Goal: Task Accomplishment & Management: Complete application form

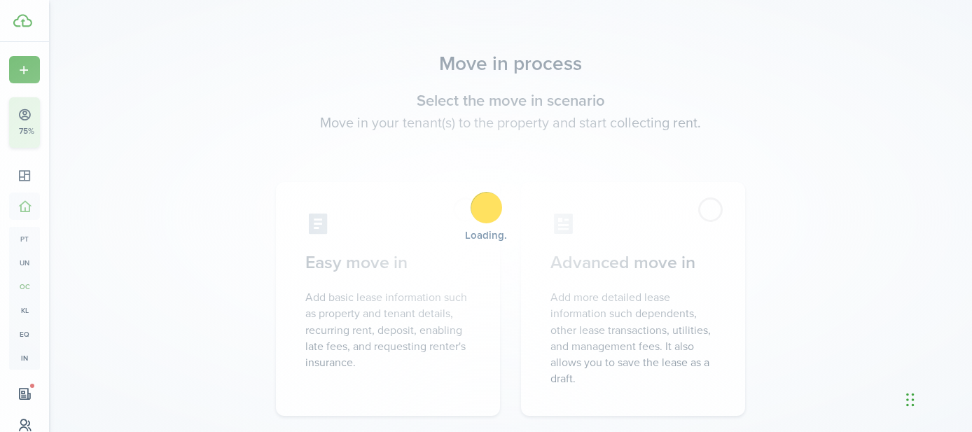
scroll to position [139, 0]
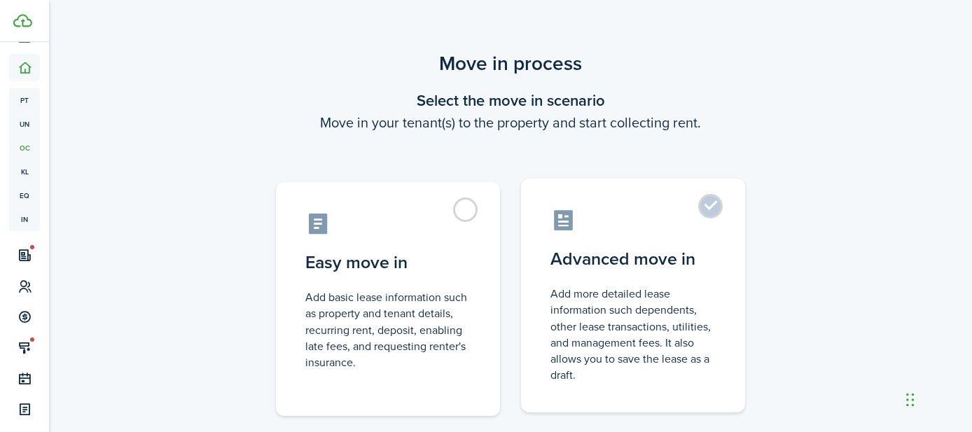
click at [710, 208] on label "Advanced move in Add more detailed lease information such dependents, other lea…" at bounding box center [633, 296] width 224 height 234
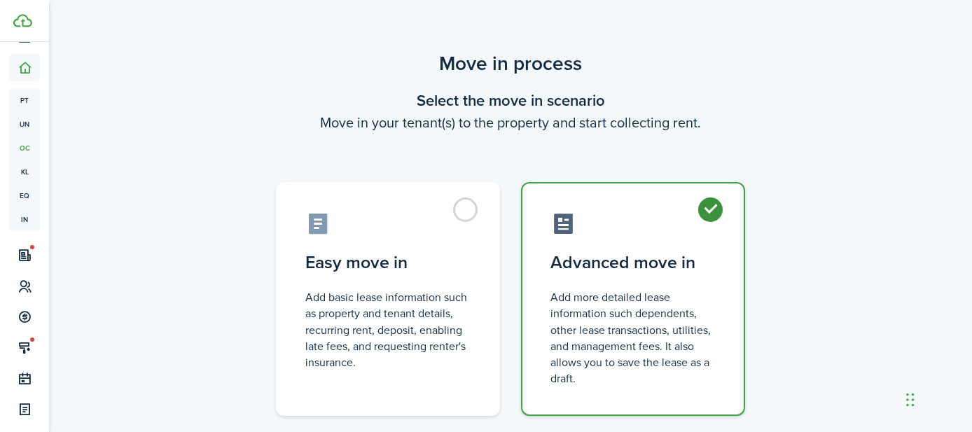
radio input "true"
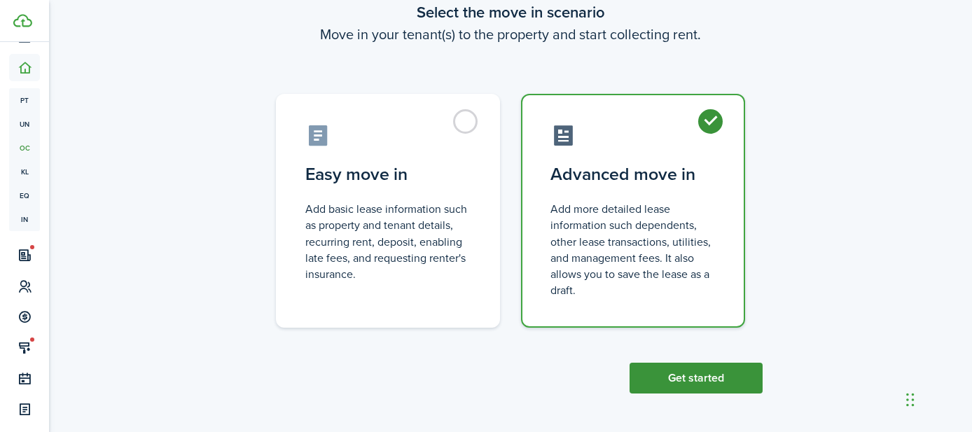
click at [693, 380] on button "Get started" at bounding box center [696, 378] width 133 height 31
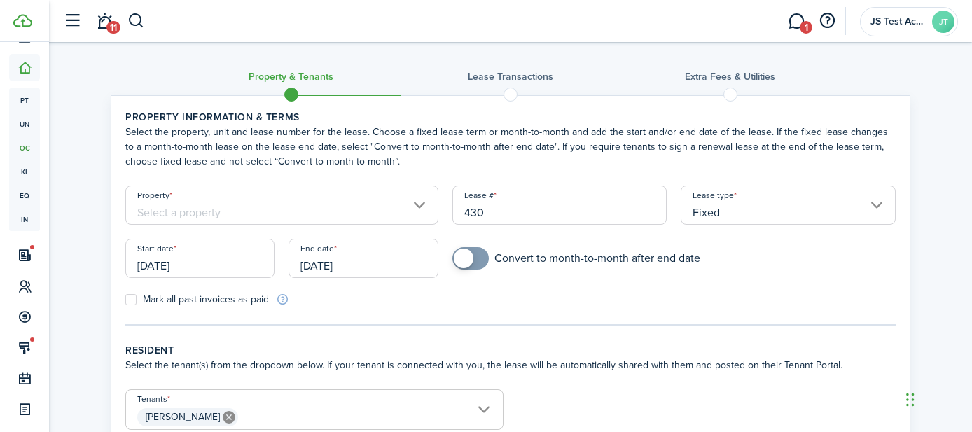
click at [232, 207] on input "Property" at bounding box center [281, 205] width 313 height 39
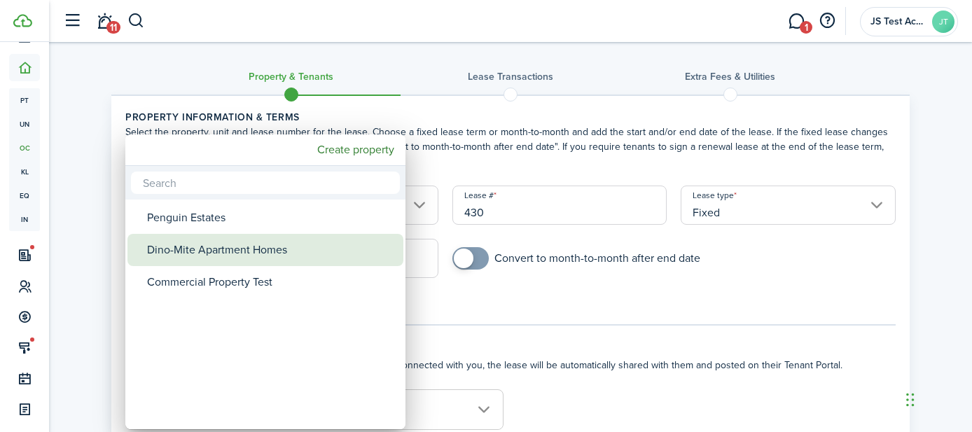
click at [206, 250] on div "Dino-Mite Apartment Homes" at bounding box center [271, 250] width 248 height 32
type input "Dino-Mite Apartment Homes"
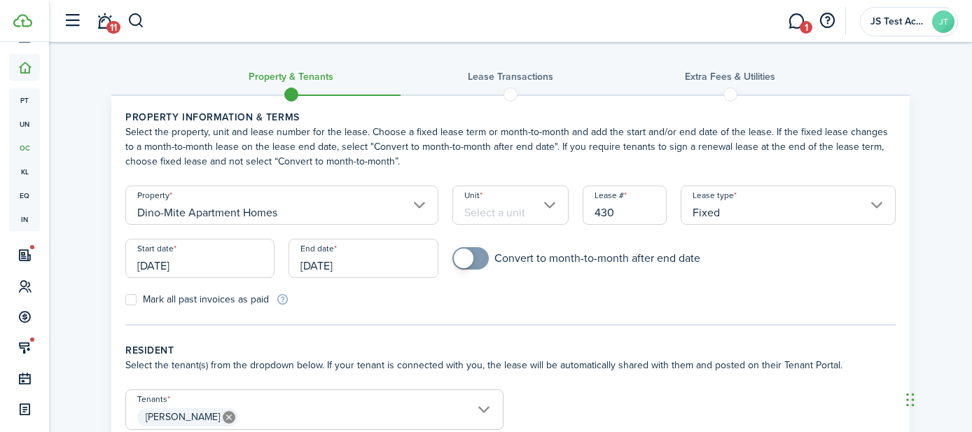
click at [487, 216] on input "Unit" at bounding box center [511, 205] width 117 height 39
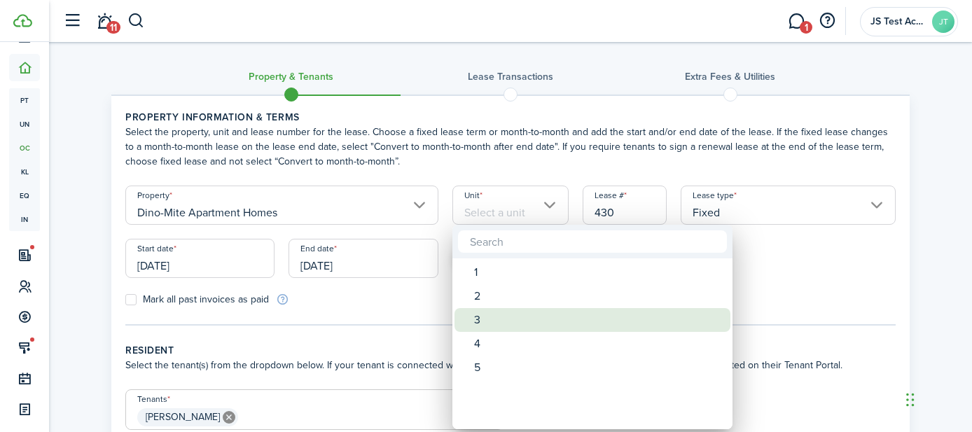
click at [475, 314] on div "3" at bounding box center [598, 320] width 248 height 24
type input "3"
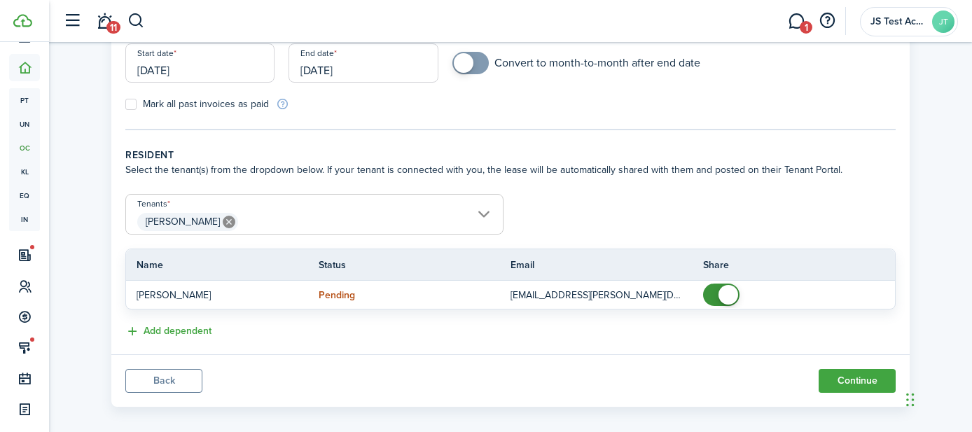
scroll to position [209, 0]
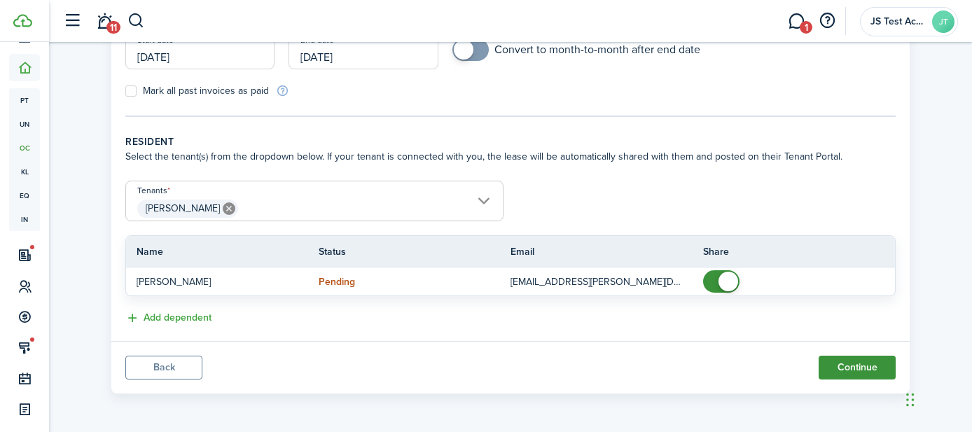
click at [838, 368] on button "Continue" at bounding box center [857, 368] width 77 height 24
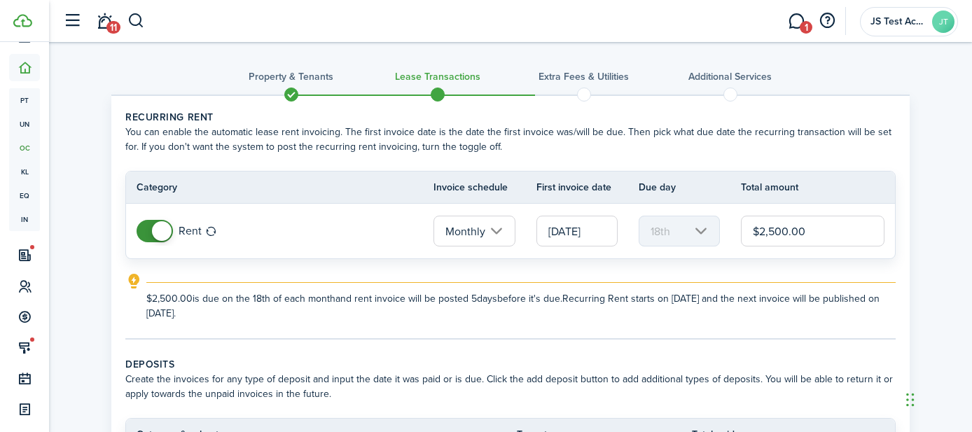
click at [581, 235] on input "[DATE]" at bounding box center [577, 231] width 81 height 31
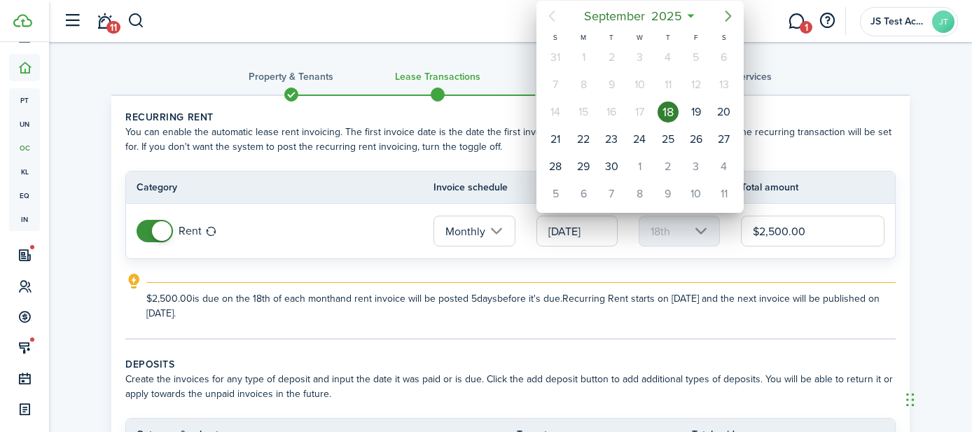
click at [729, 19] on icon "Next page" at bounding box center [728, 16] width 17 height 17
click at [641, 55] on div "1" at bounding box center [639, 57] width 21 height 21
type input "[DATE]"
type input "1st"
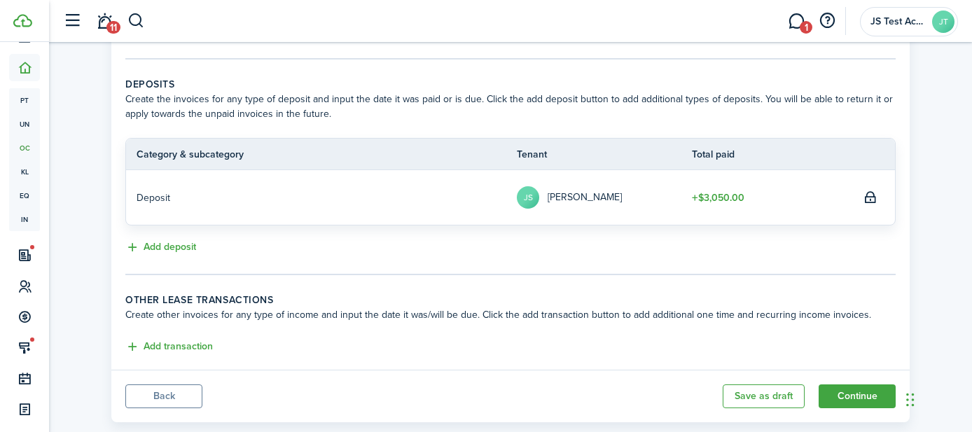
scroll to position [286, 0]
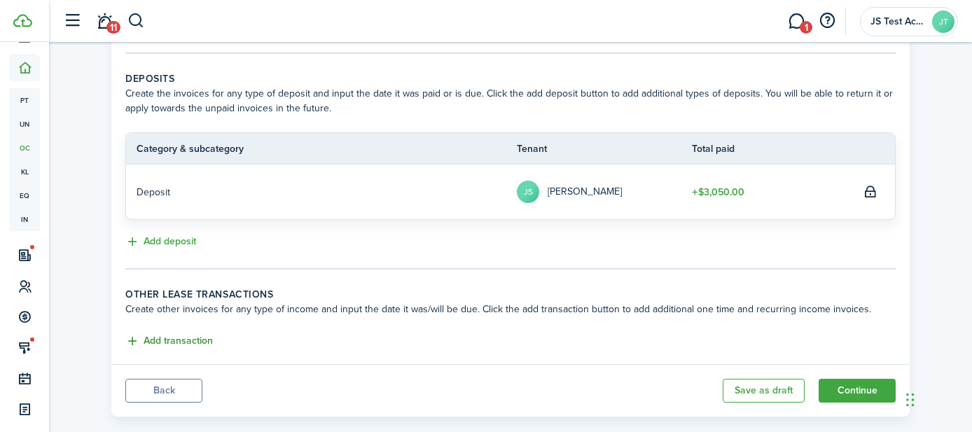
click at [183, 345] on button "Add transaction" at bounding box center [169, 341] width 88 height 16
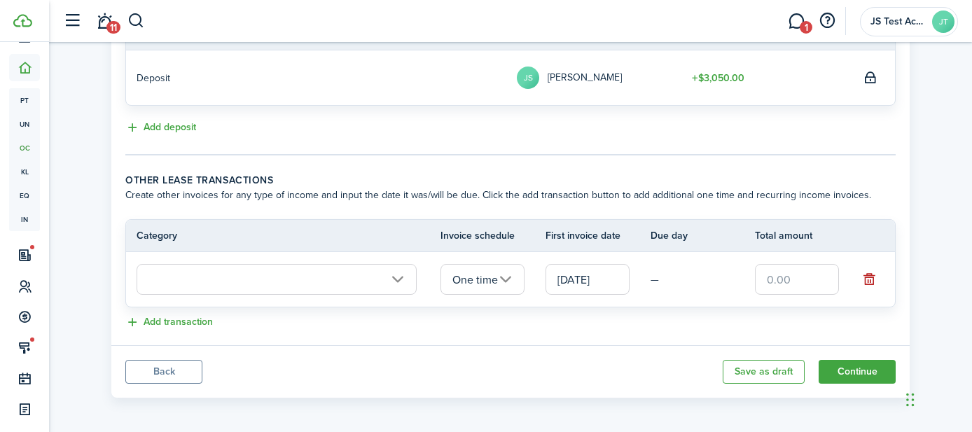
scroll to position [404, 0]
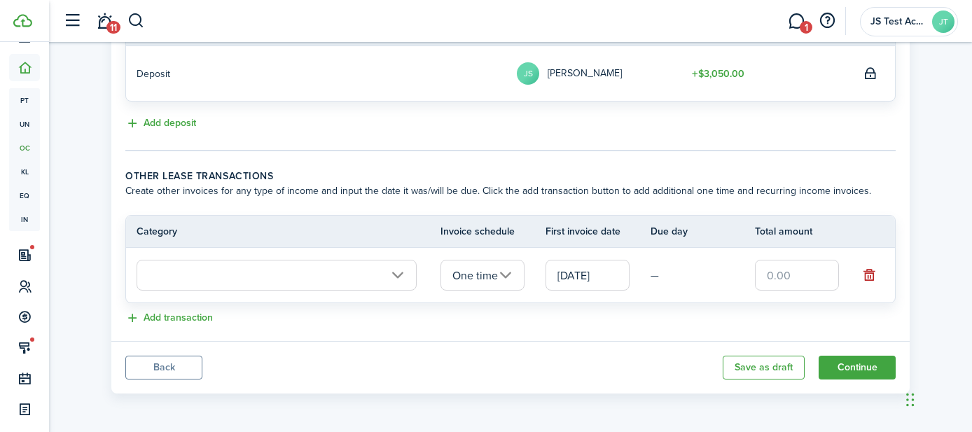
click at [397, 280] on input "text" at bounding box center [277, 275] width 280 height 31
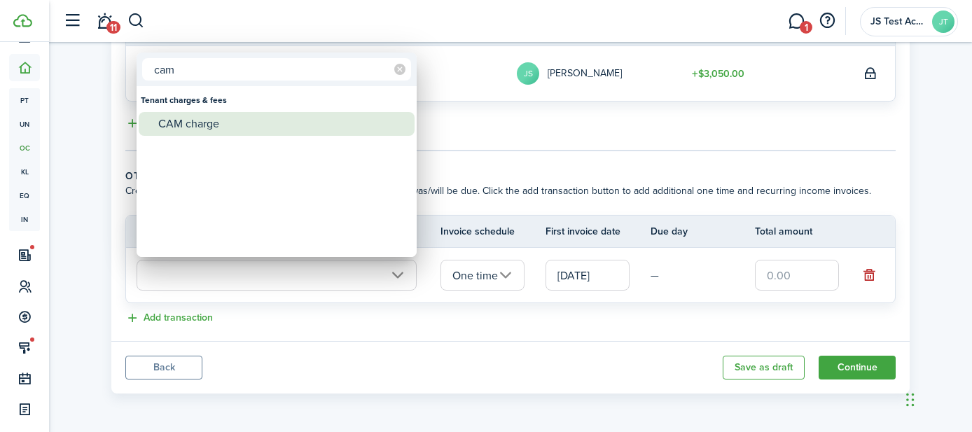
type input "cam"
click at [198, 119] on div "CAM charge" at bounding box center [282, 124] width 248 height 24
type input "Tenant charges & fees / CAM charge"
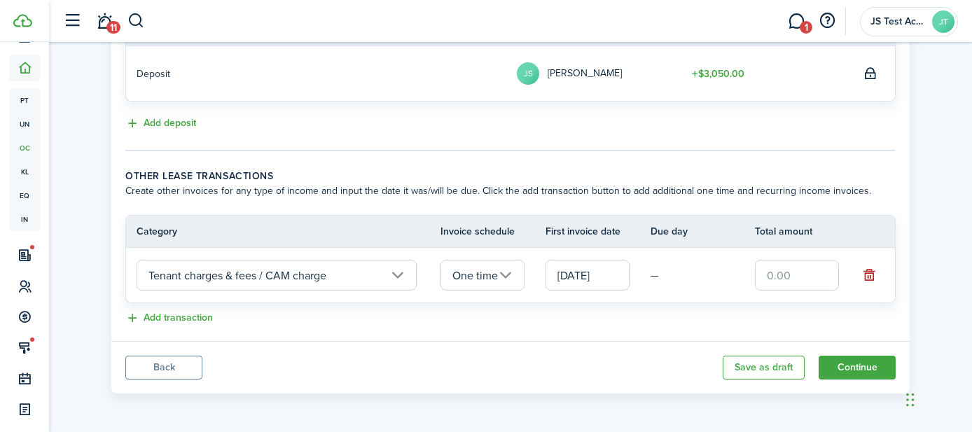
click at [466, 268] on input "One time" at bounding box center [483, 275] width 84 height 31
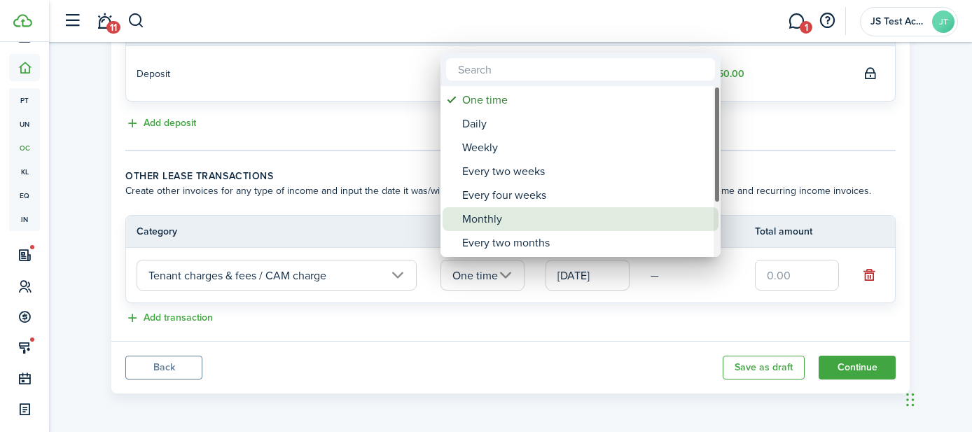
click at [485, 216] on div "Monthly" at bounding box center [586, 219] width 248 height 24
type input "Monthly"
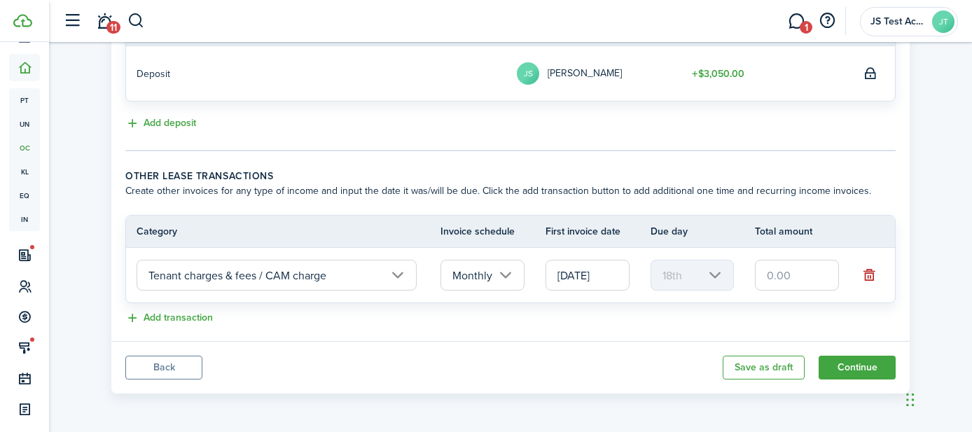
click at [593, 280] on input "[DATE]" at bounding box center [588, 275] width 84 height 31
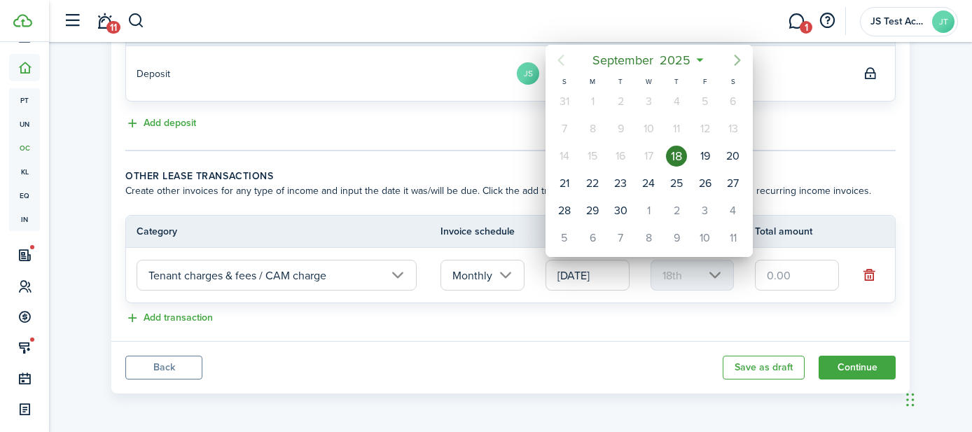
click at [738, 60] on icon "Next page" at bounding box center [737, 60] width 17 height 17
click at [650, 99] on div "1" at bounding box center [648, 101] width 21 height 21
type input "[DATE]"
type input "1st"
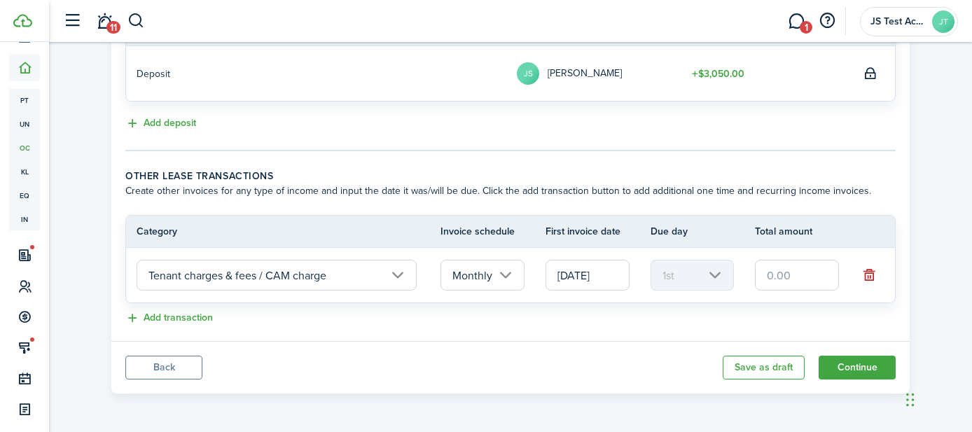
click at [788, 276] on input "text" at bounding box center [797, 275] width 84 height 31
type input "$150.00"
click at [700, 305] on lease-classic-other-transaction "Other lease transactions Create other invoices for any type of income and input…" at bounding box center [510, 248] width 771 height 158
click at [846, 366] on button "Continue" at bounding box center [857, 368] width 77 height 24
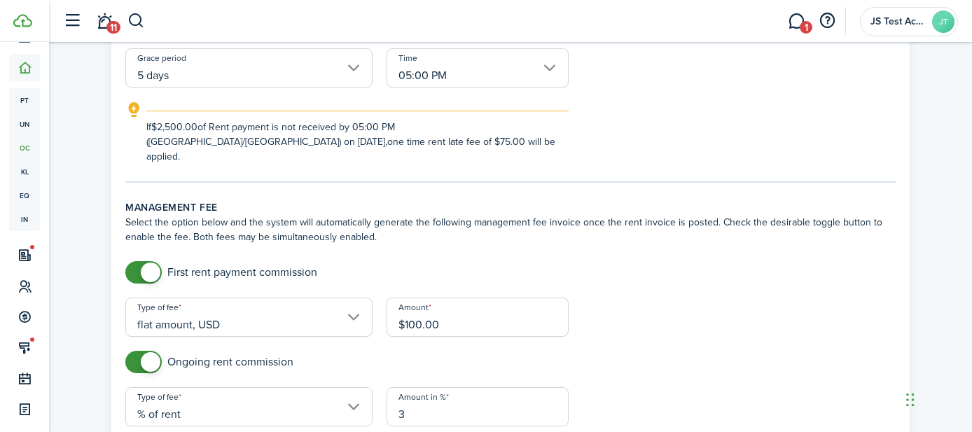
scroll to position [378, 0]
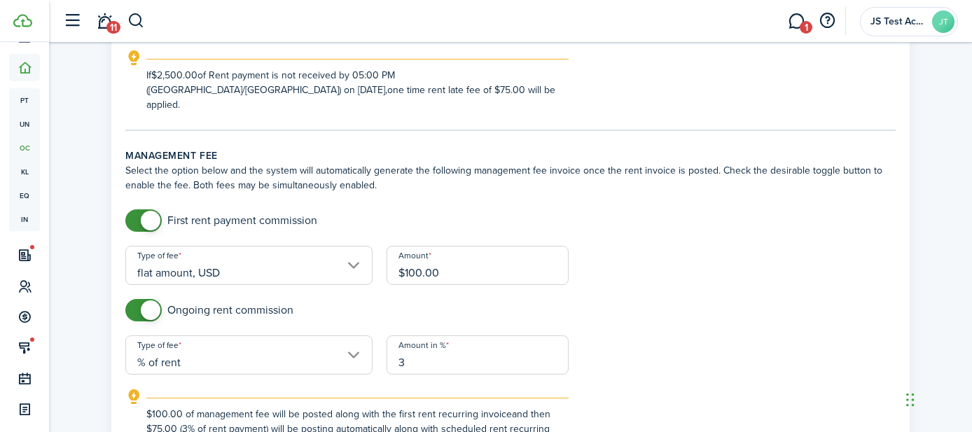
checkbox input "false"
click at [137, 299] on span at bounding box center [144, 310] width 14 height 22
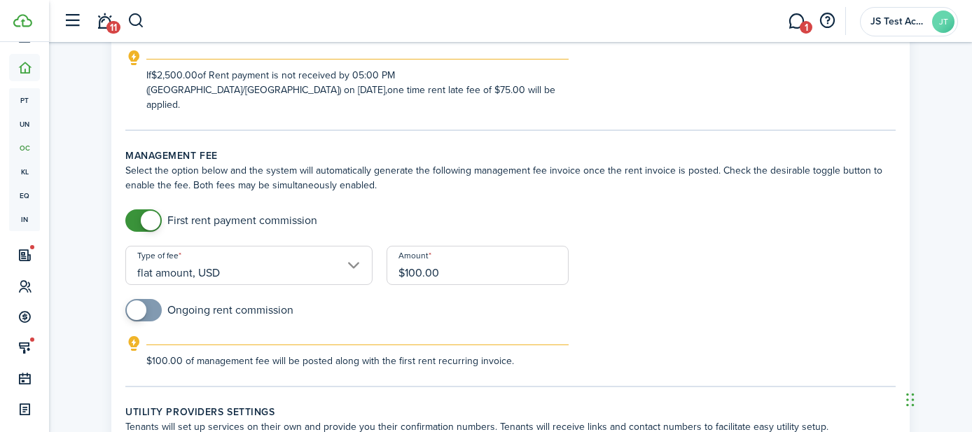
checkbox input "false"
click at [137, 209] on span at bounding box center [144, 220] width 14 height 22
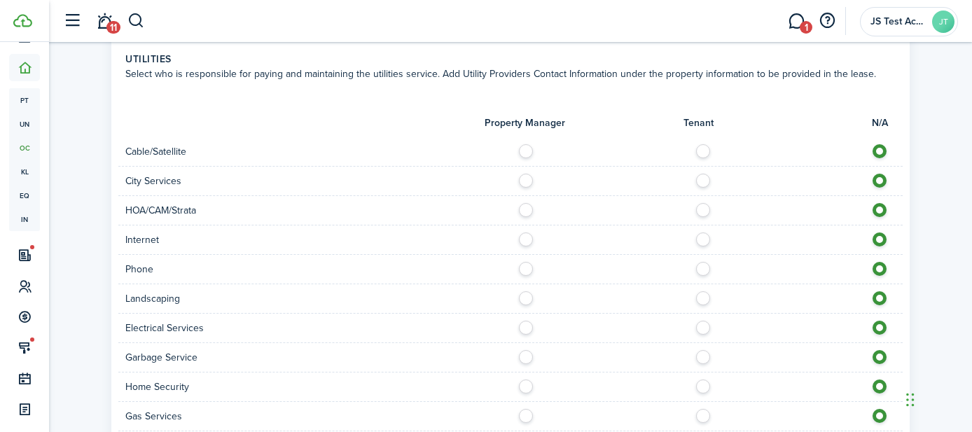
scroll to position [1283, 0]
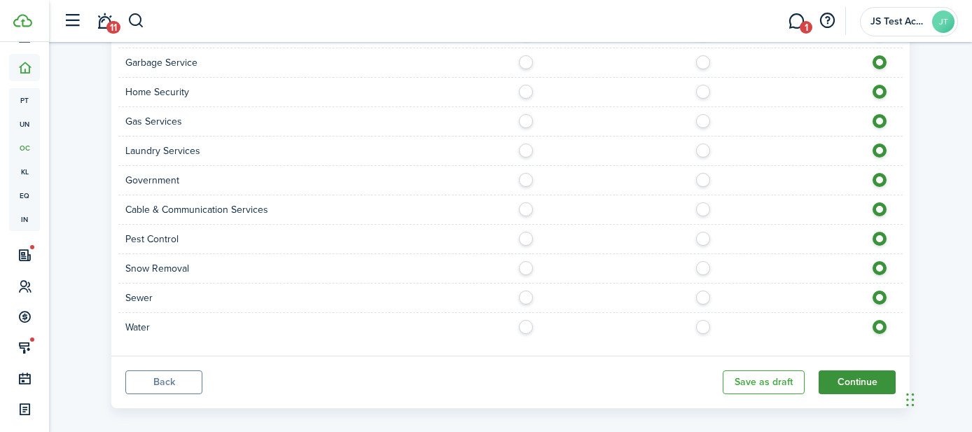
click at [835, 371] on button "Continue" at bounding box center [857, 383] width 77 height 24
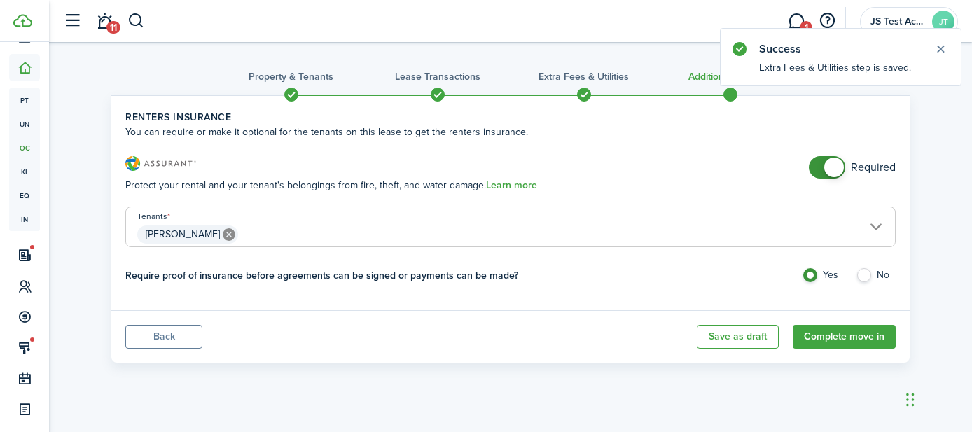
checkbox input "false"
click at [820, 168] on span at bounding box center [827, 167] width 14 height 22
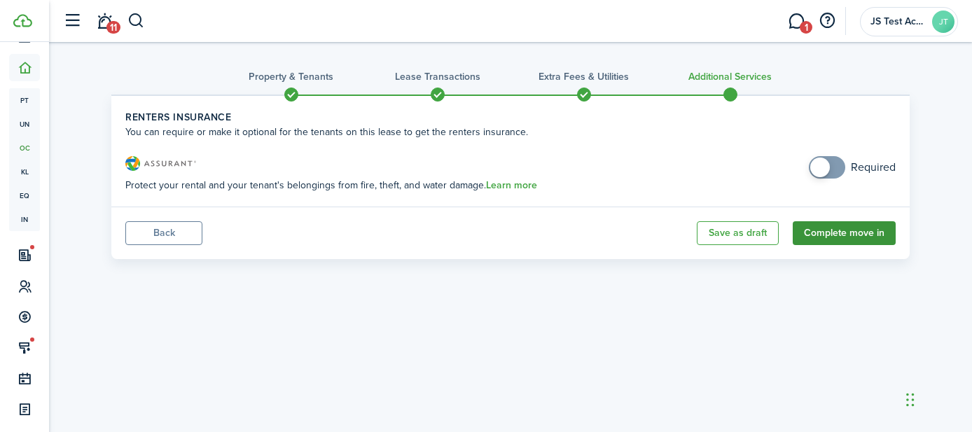
click at [837, 229] on button "Complete move in" at bounding box center [844, 233] width 103 height 24
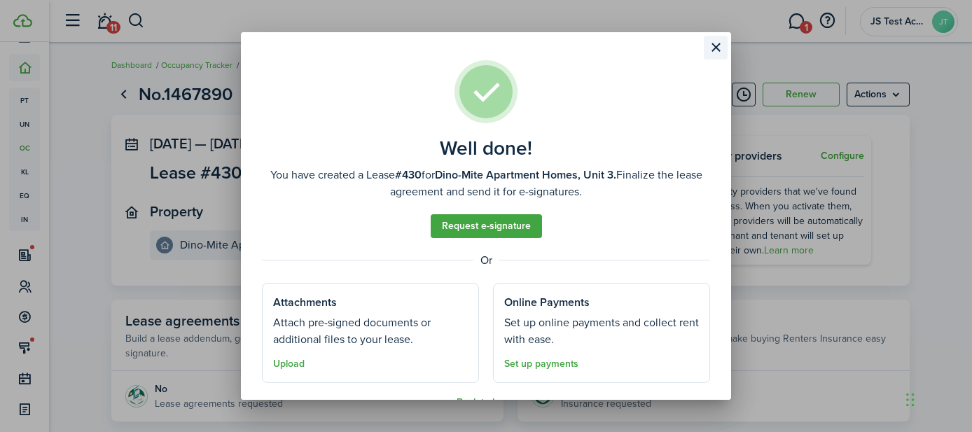
click at [718, 46] on button "Close modal" at bounding box center [716, 48] width 24 height 24
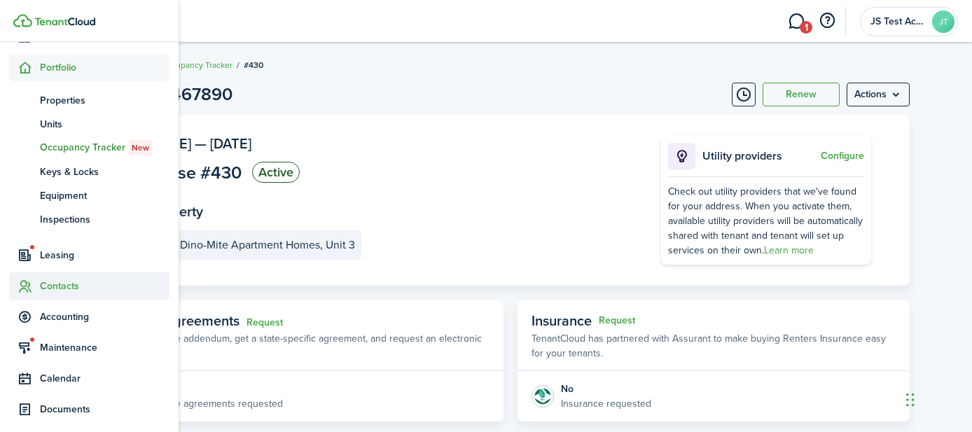
click at [67, 285] on span "Contacts" at bounding box center [105, 286] width 130 height 15
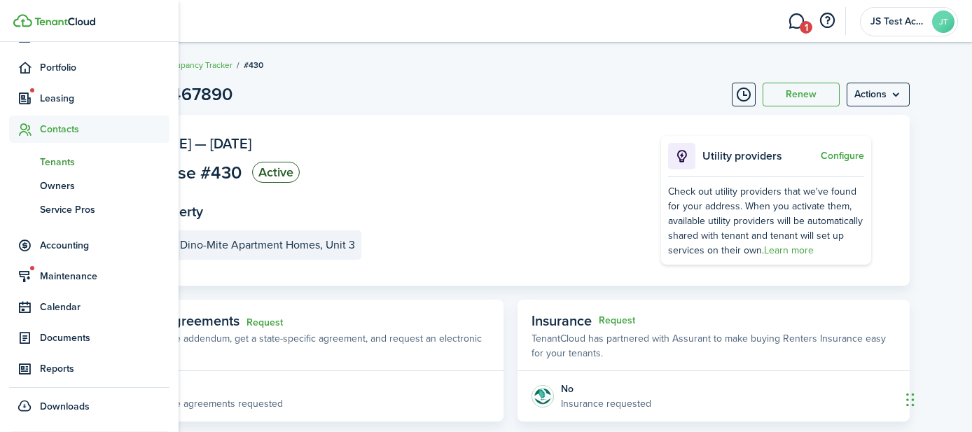
click at [59, 163] on span "Tenants" at bounding box center [105, 162] width 130 height 15
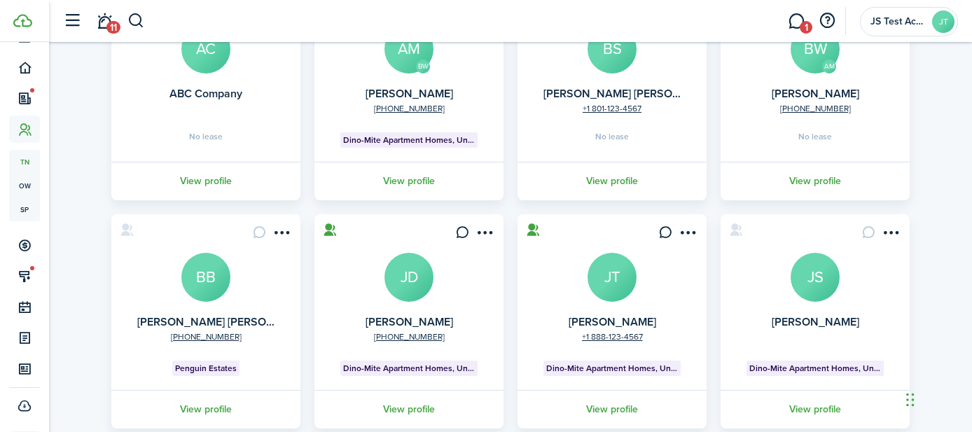
scroll to position [205, 0]
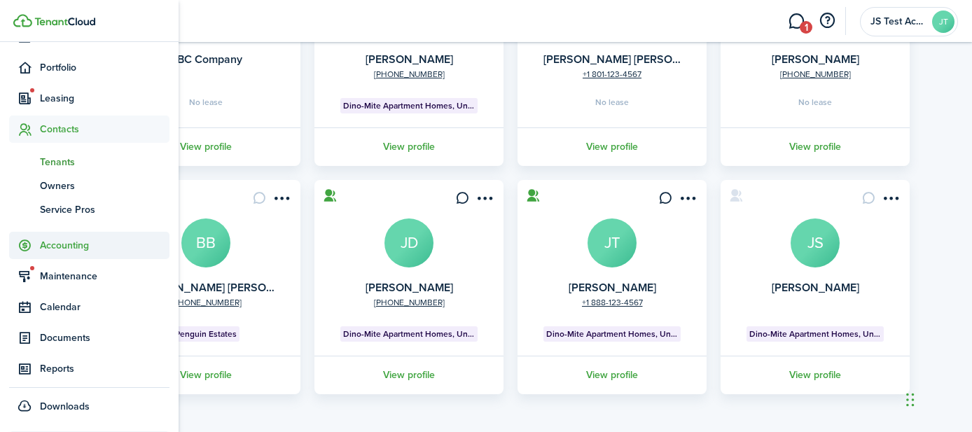
click at [51, 245] on span "Accounting" at bounding box center [105, 245] width 130 height 15
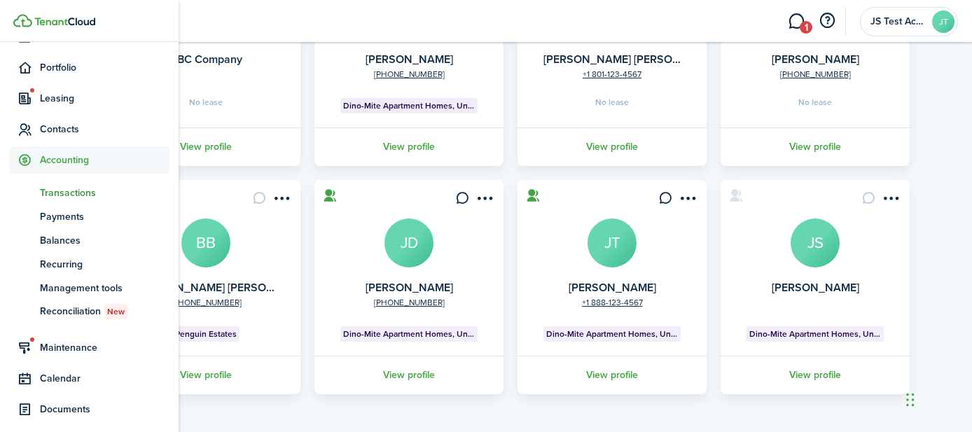
click at [60, 193] on span "Transactions" at bounding box center [105, 193] width 130 height 15
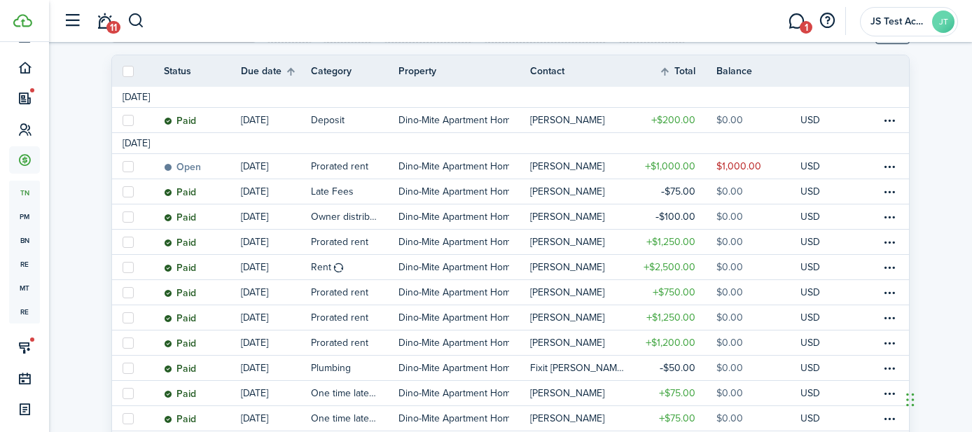
scroll to position [202, 0]
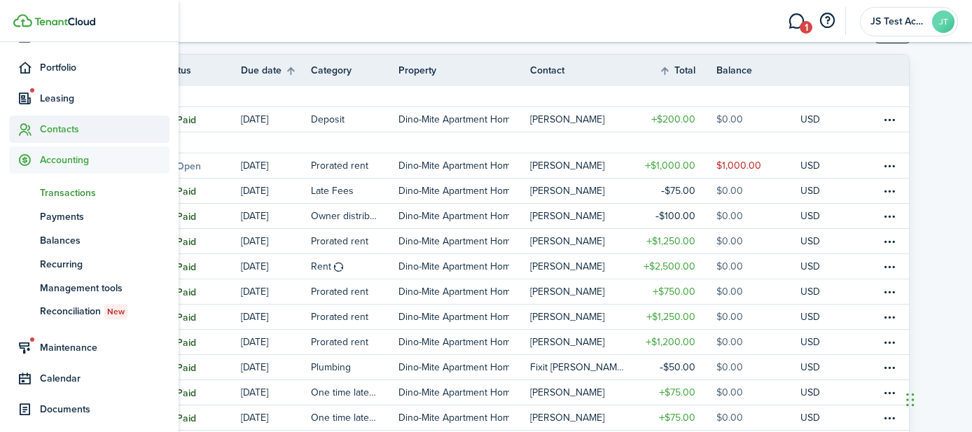
click at [38, 131] on sidebar-link-icon at bounding box center [24, 129] width 31 height 15
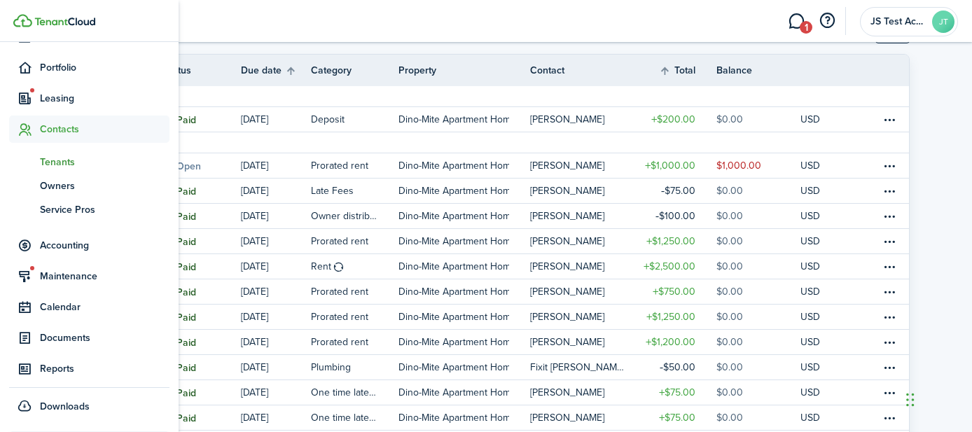
click at [62, 160] on span "Tenants" at bounding box center [105, 162] width 130 height 15
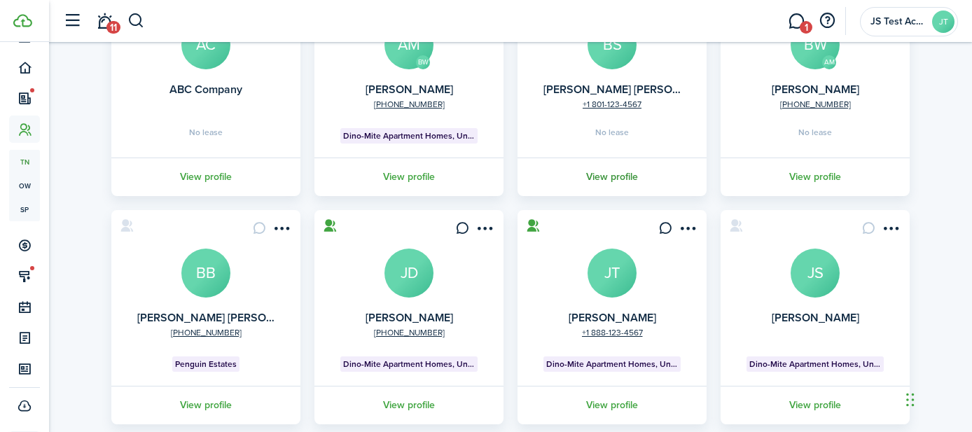
scroll to position [206, 0]
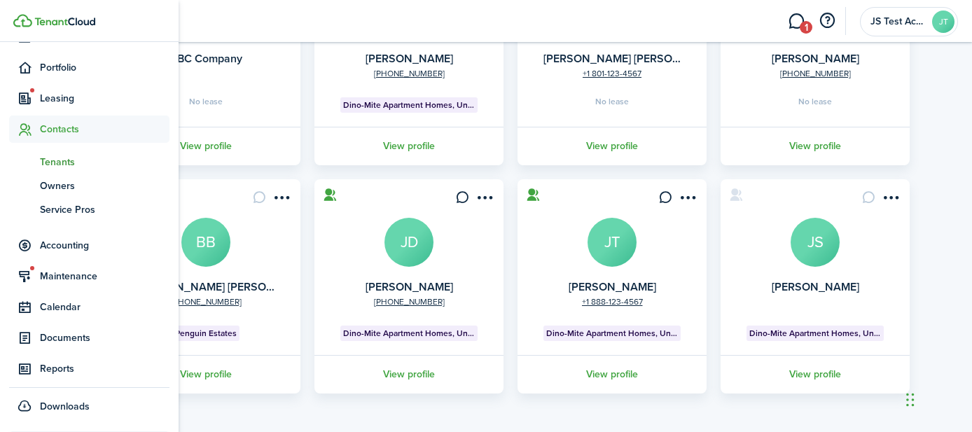
click at [54, 163] on span "Tenants" at bounding box center [105, 162] width 130 height 15
click at [63, 243] on span "Accounting" at bounding box center [105, 245] width 130 height 15
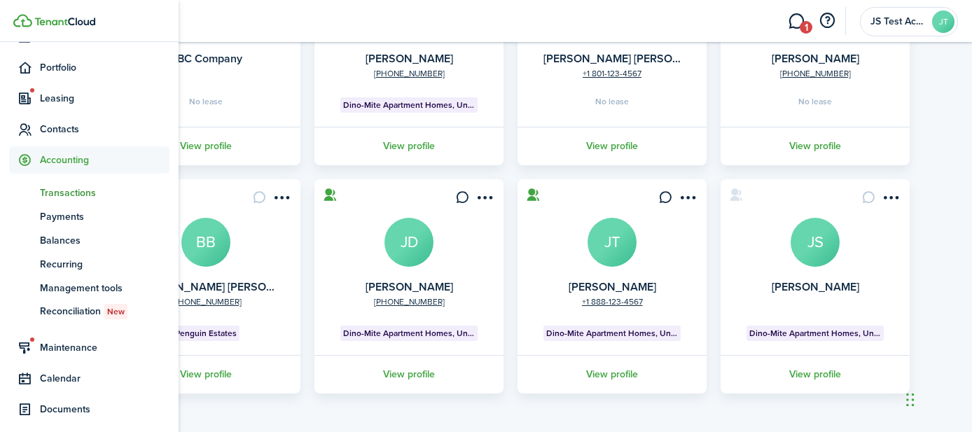
click at [60, 198] on span "Transactions" at bounding box center [105, 193] width 130 height 15
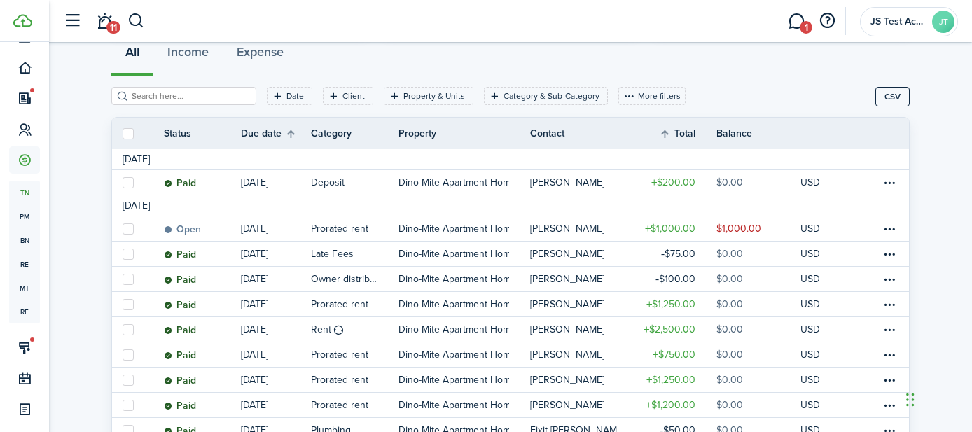
scroll to position [140, 0]
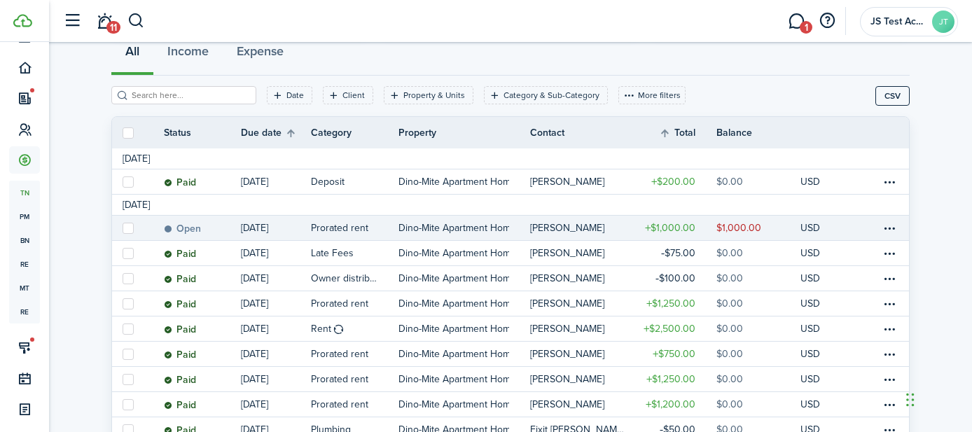
click at [221, 228] on link "Open" at bounding box center [202, 228] width 77 height 25
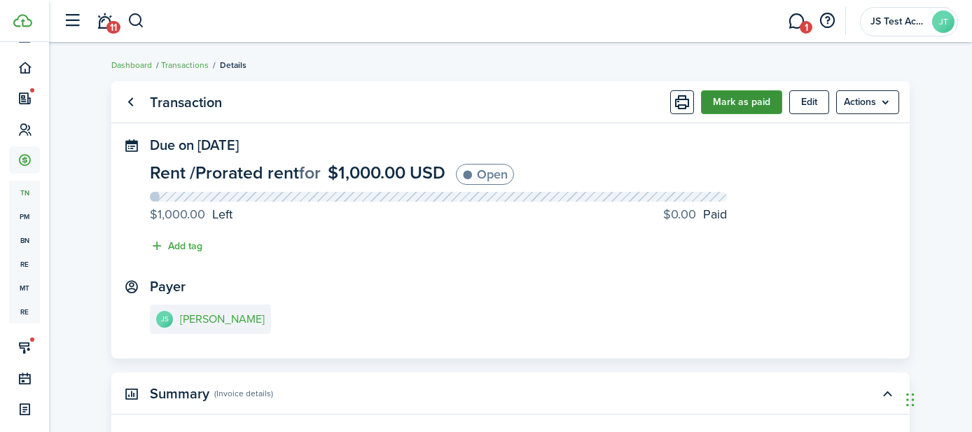
click at [738, 99] on button "Mark as paid" at bounding box center [741, 102] width 81 height 24
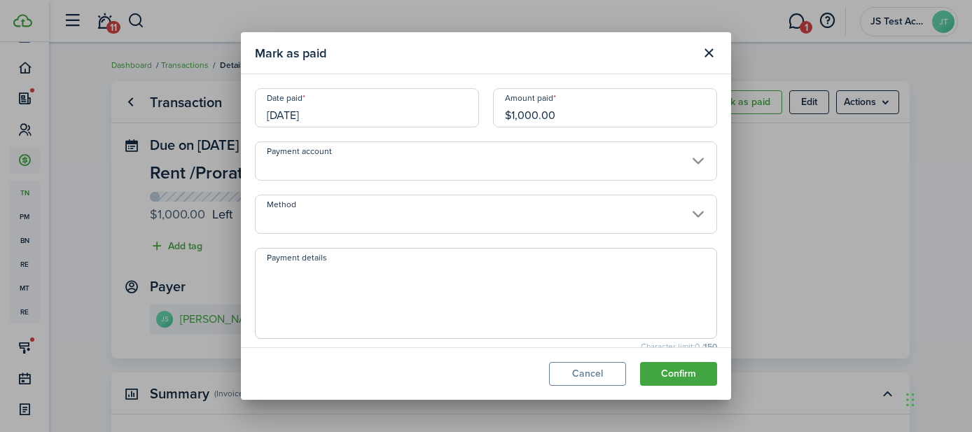
click at [416, 216] on input "Method" at bounding box center [486, 214] width 462 height 39
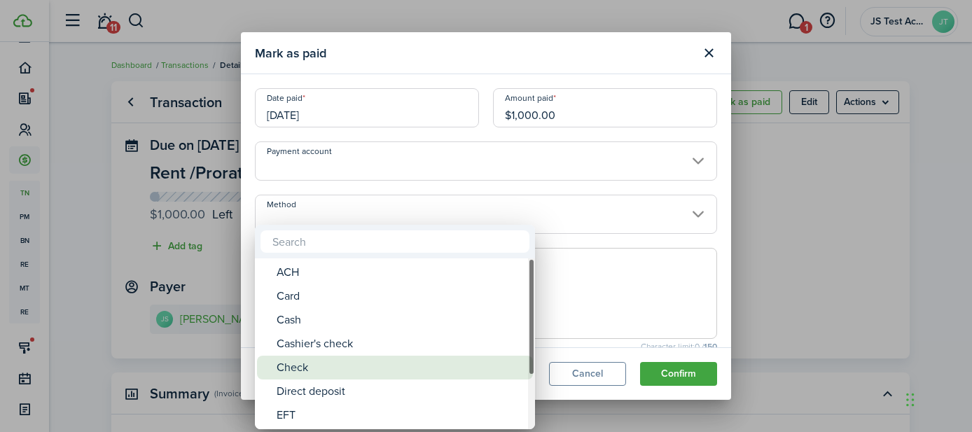
click at [322, 366] on div "Check" at bounding box center [401, 368] width 248 height 24
type input "Check"
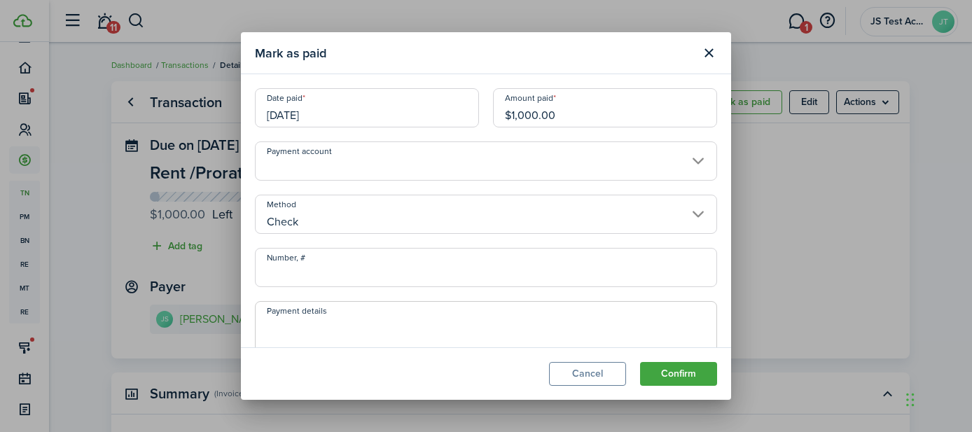
click at [318, 280] on input "Number, #" at bounding box center [486, 267] width 462 height 39
type input "4567"
click at [418, 334] on textarea "Payment details" at bounding box center [486, 350] width 461 height 67
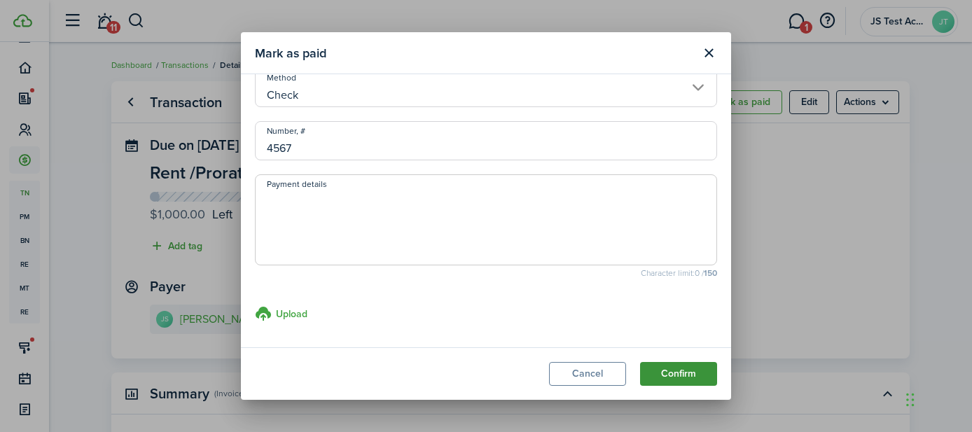
click at [680, 376] on button "Confirm" at bounding box center [678, 374] width 77 height 24
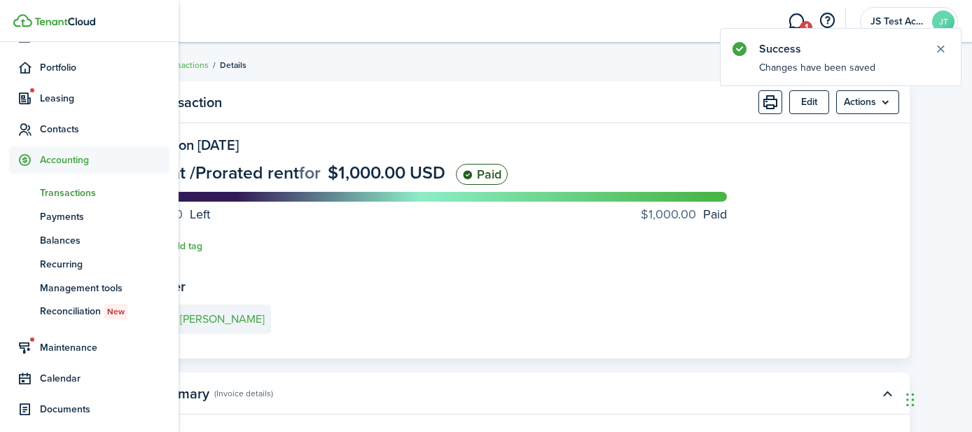
click at [53, 195] on span "Transactions" at bounding box center [105, 193] width 130 height 15
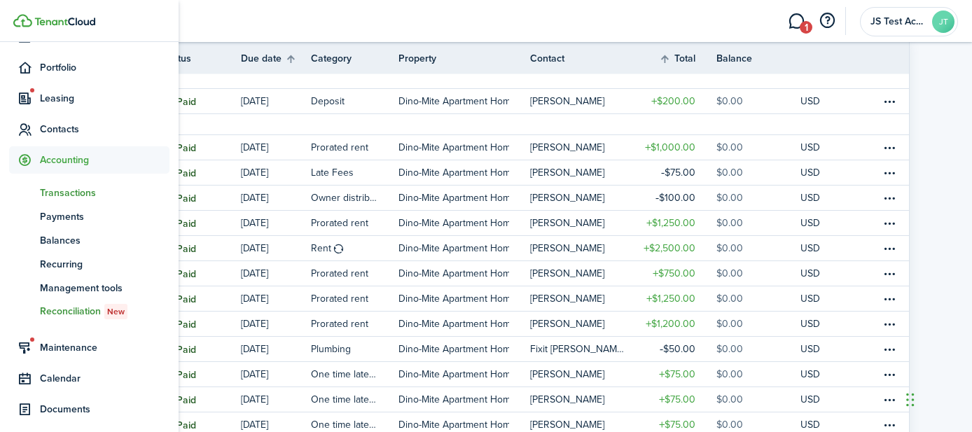
scroll to position [266, 0]
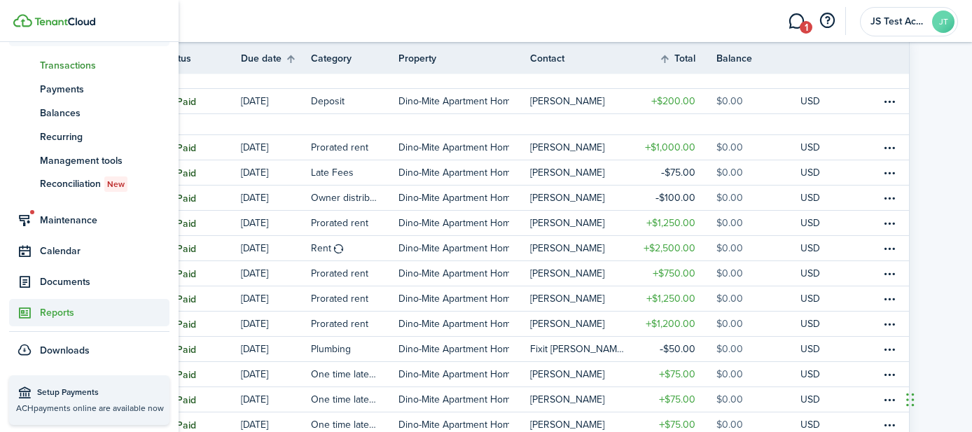
click at [53, 309] on span "Reports" at bounding box center [105, 312] width 130 height 15
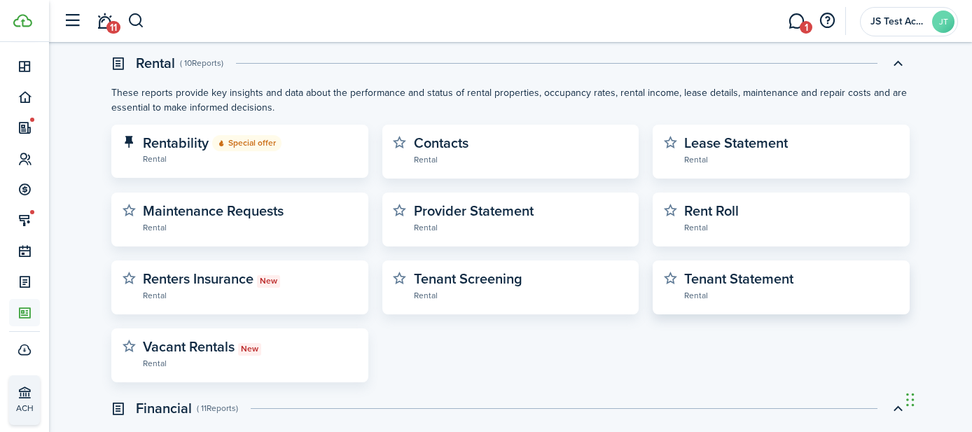
scroll to position [126, 0]
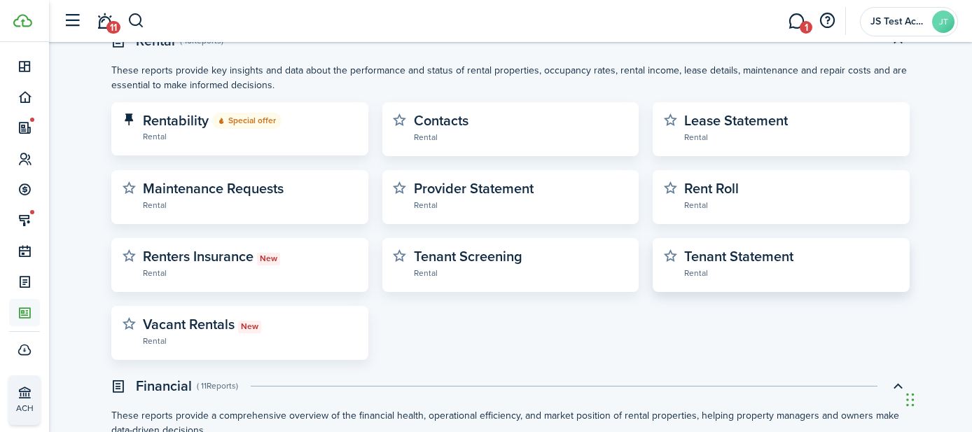
click at [741, 261] on widget-stats-description "Tenant Statement" at bounding box center [738, 256] width 109 height 21
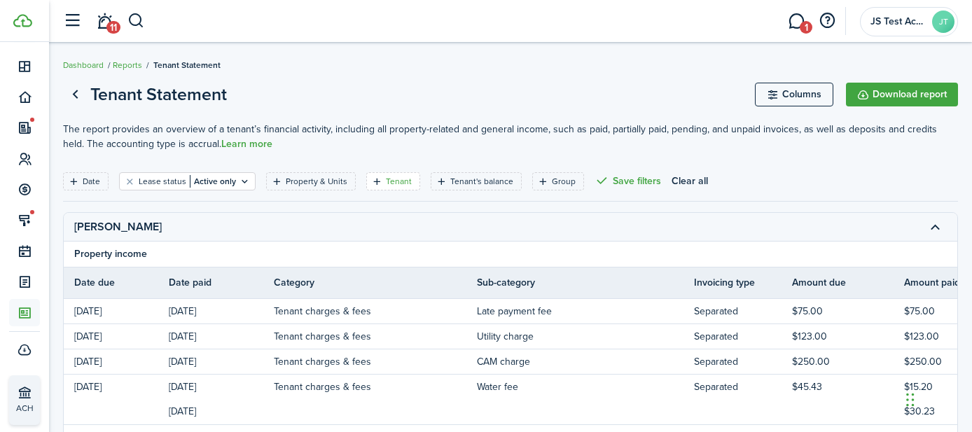
click at [386, 179] on filter-tag-label "Tenant" at bounding box center [399, 181] width 26 height 13
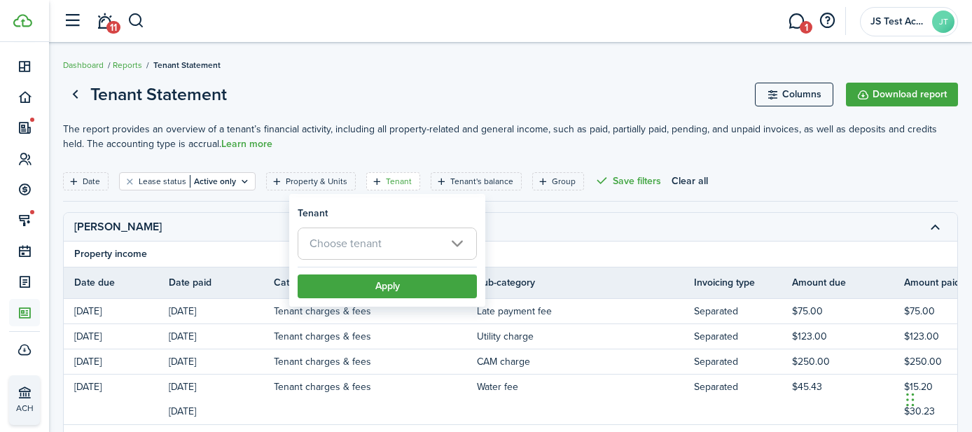
click at [381, 243] on span "Choose tenant" at bounding box center [346, 243] width 72 height 16
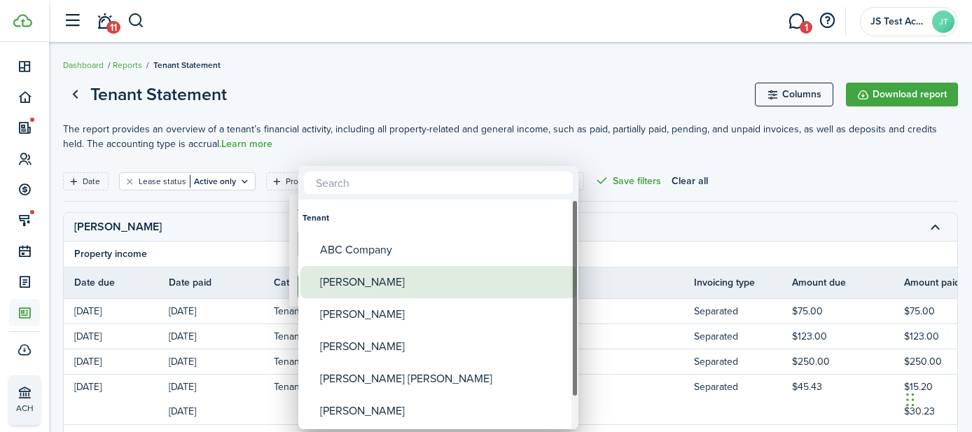
click at [364, 284] on div "[PERSON_NAME]" at bounding box center [444, 282] width 248 height 32
type input "[PERSON_NAME]"
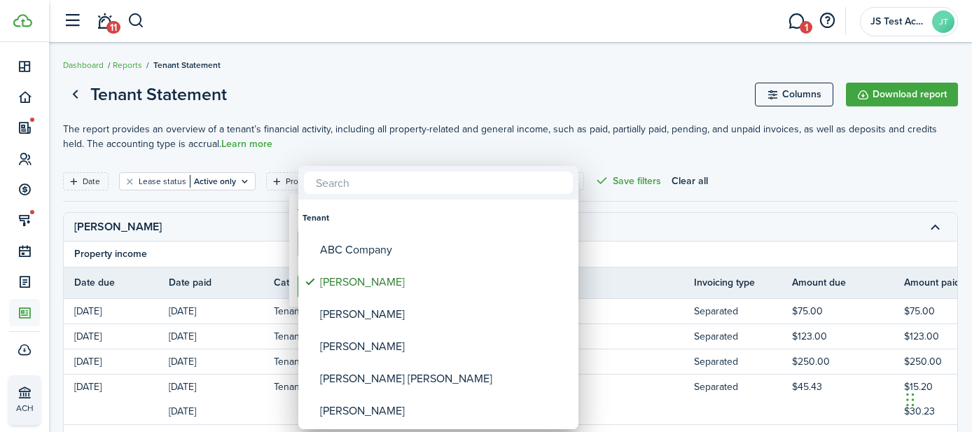
click at [266, 247] on div at bounding box center [486, 216] width 1197 height 656
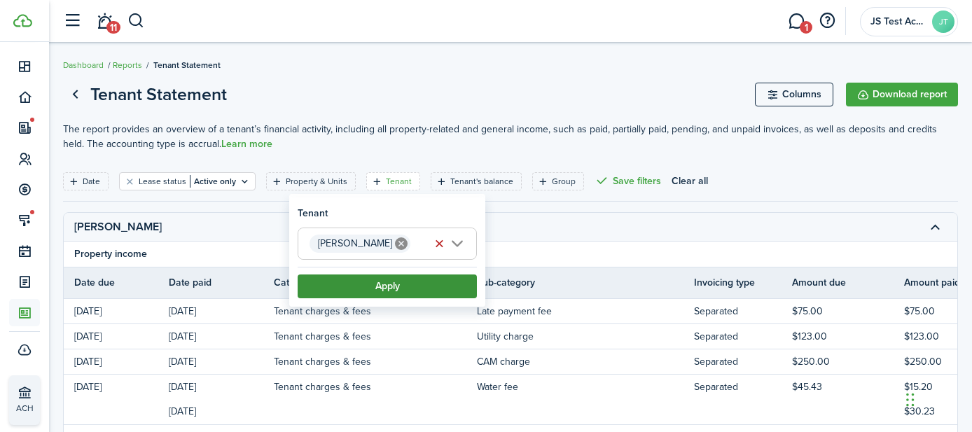
click at [381, 288] on button "Apply" at bounding box center [387, 287] width 179 height 24
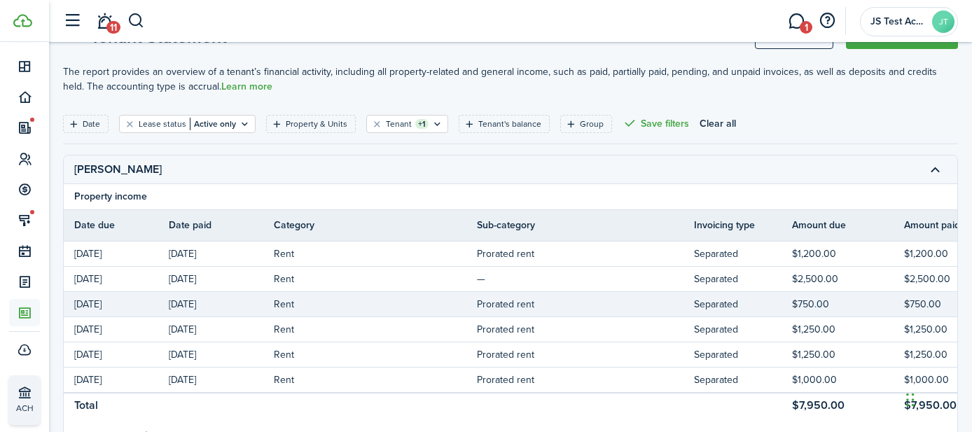
scroll to position [15, 0]
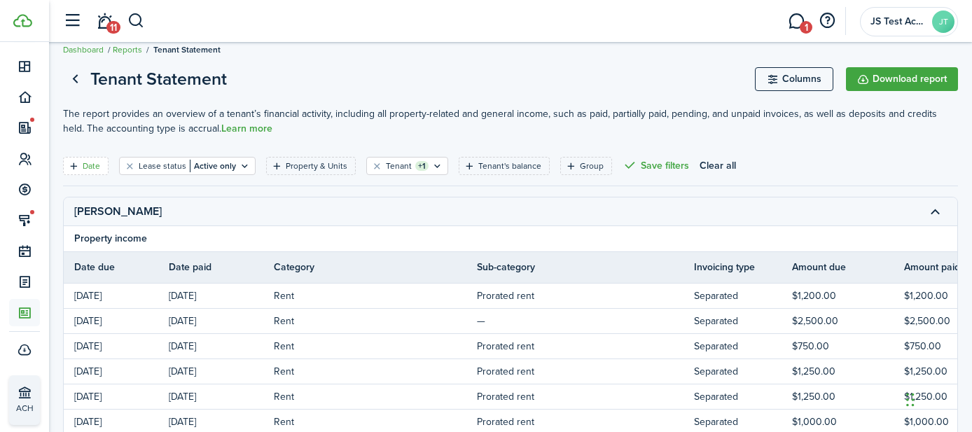
click at [94, 163] on filter-tag-label "Date" at bounding box center [92, 166] width 18 height 13
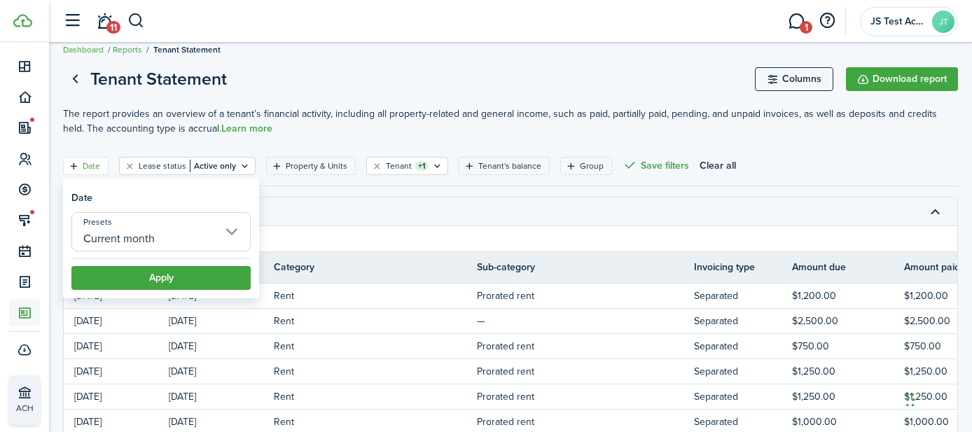
click at [385, 208] on tr "[PERSON_NAME]" at bounding box center [701, 212] width 1275 height 29
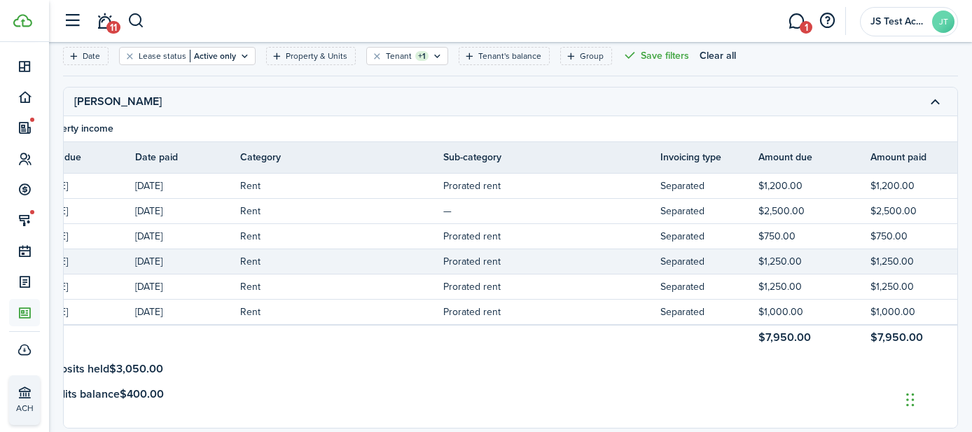
scroll to position [0, 0]
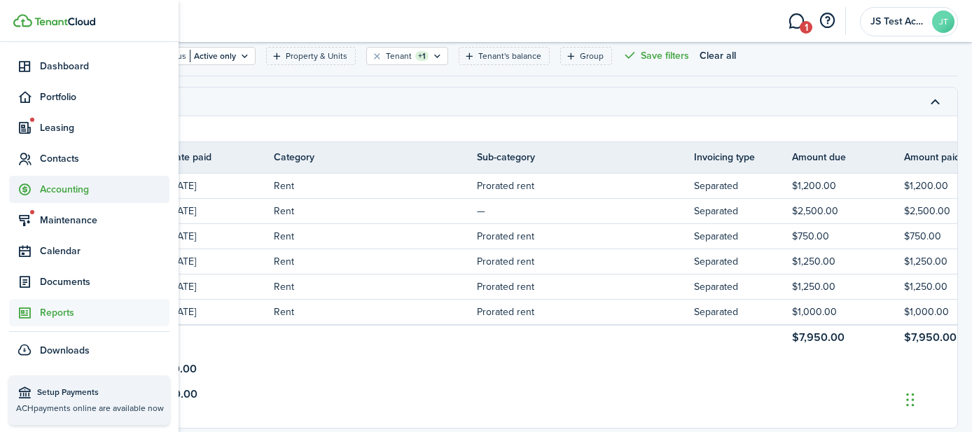
click at [54, 199] on span "Accounting" at bounding box center [89, 189] width 160 height 27
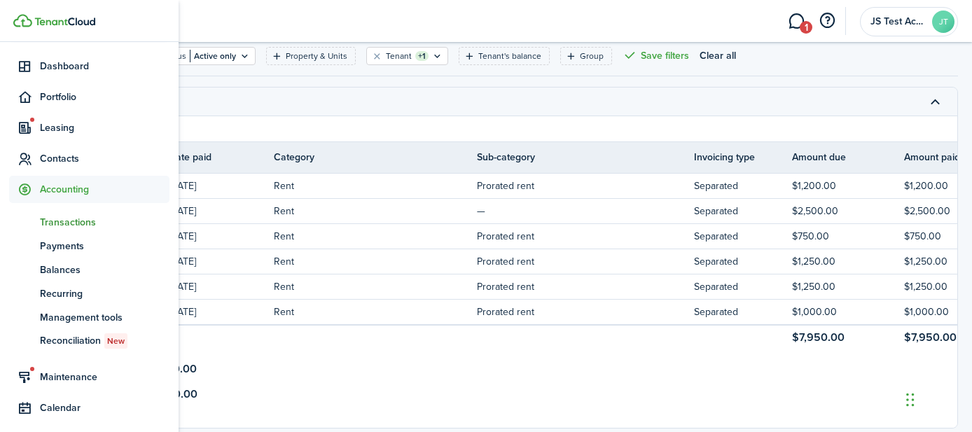
click at [74, 223] on span "Transactions" at bounding box center [105, 222] width 130 height 15
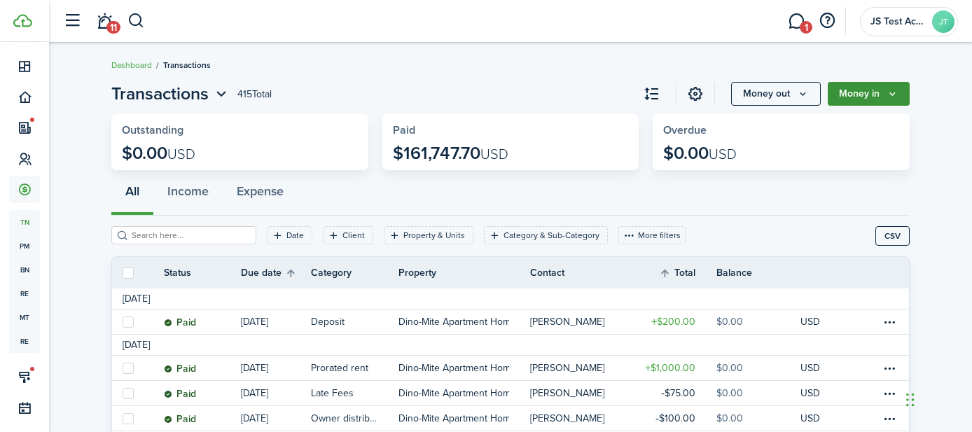
click at [870, 90] on button "Money in" at bounding box center [869, 94] width 82 height 24
click at [765, 91] on button "Money out" at bounding box center [776, 94] width 90 height 24
click at [629, 205] on div "All Income Expense" at bounding box center [510, 195] width 799 height 42
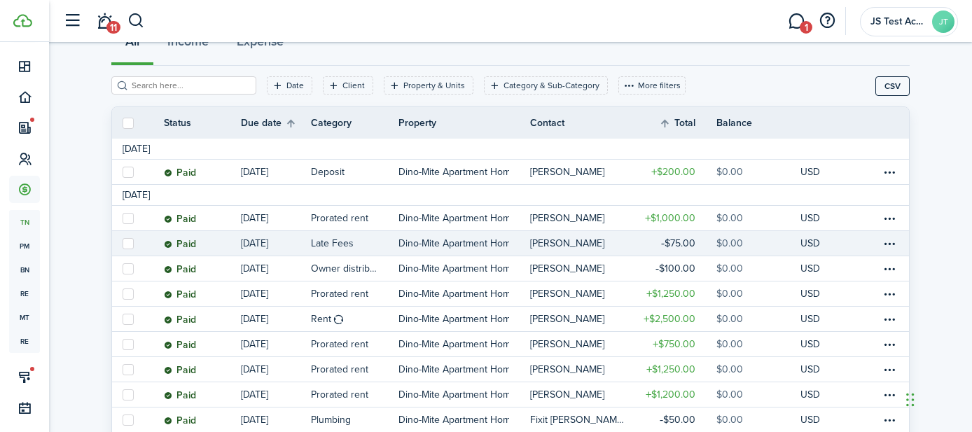
scroll to position [152, 0]
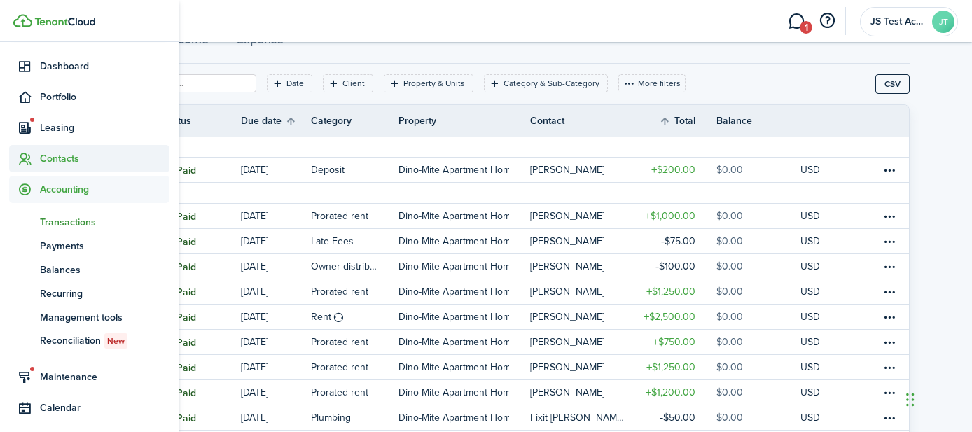
click at [41, 158] on span "Contacts" at bounding box center [105, 158] width 130 height 15
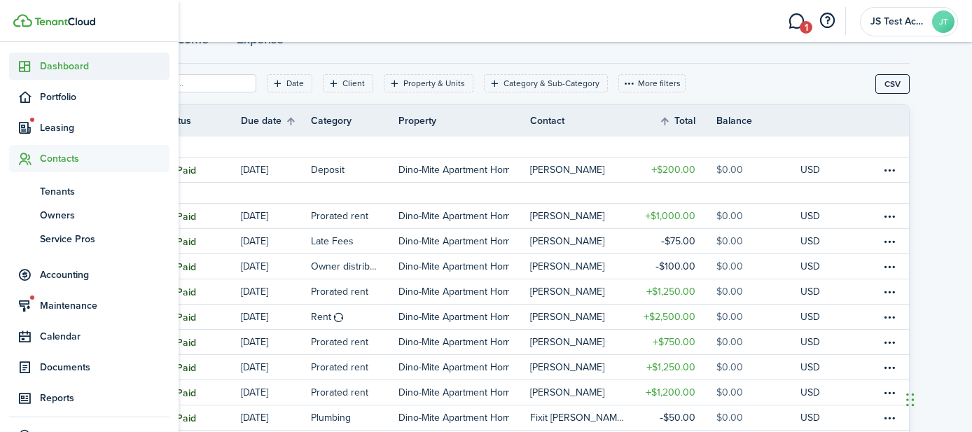
click at [61, 71] on span "Dashboard" at bounding box center [105, 66] width 130 height 15
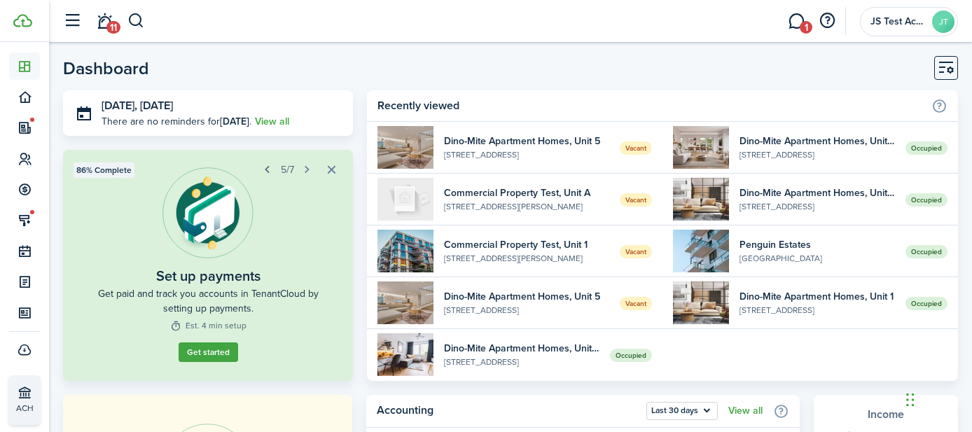
click at [268, 172] on button "button" at bounding box center [268, 170] width 20 height 20
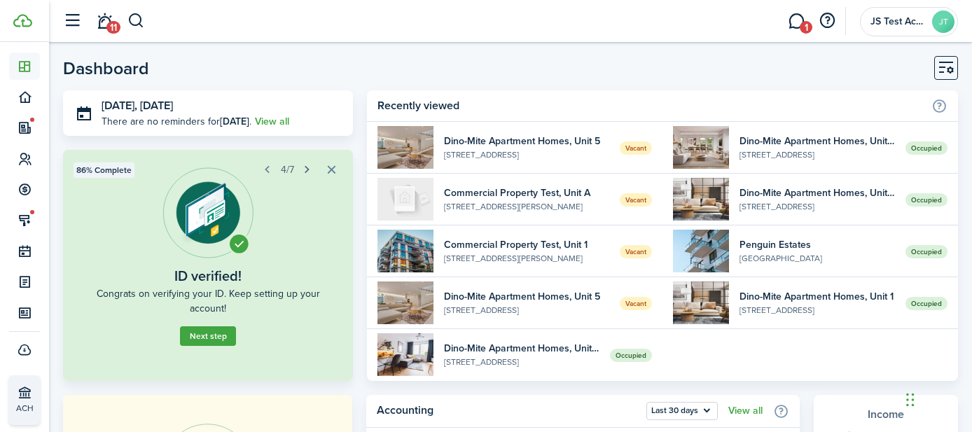
click at [308, 167] on button "button" at bounding box center [308, 170] width 20 height 20
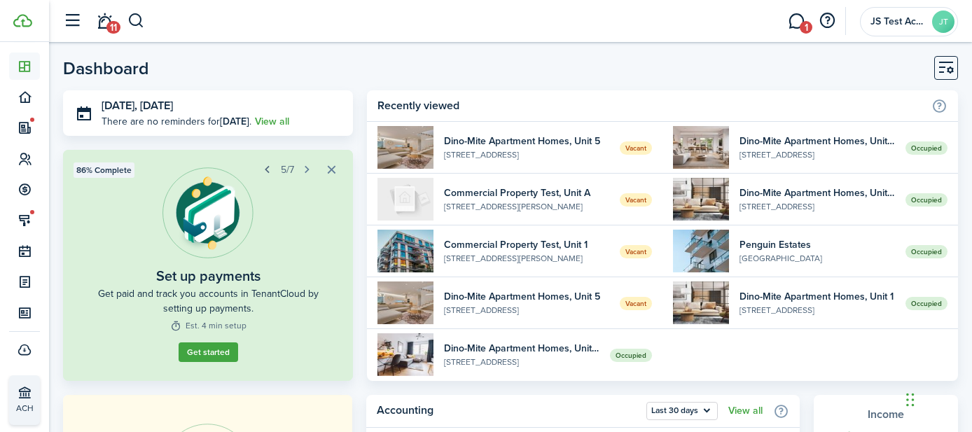
click at [266, 170] on button "button" at bounding box center [268, 170] width 20 height 20
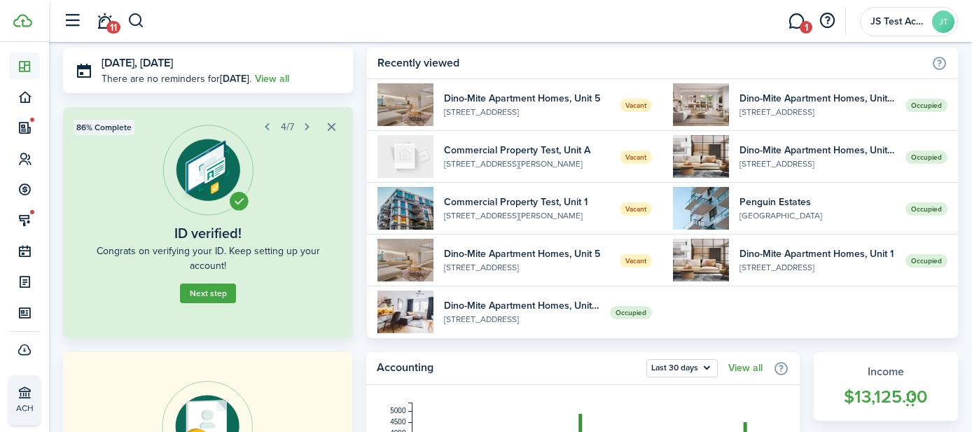
scroll to position [39, 0]
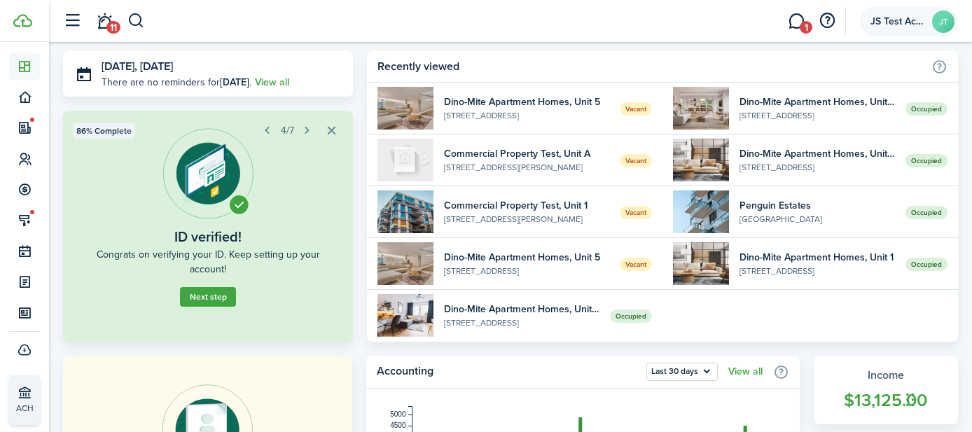
click at [900, 20] on span "JS Test Account" at bounding box center [899, 22] width 56 height 10
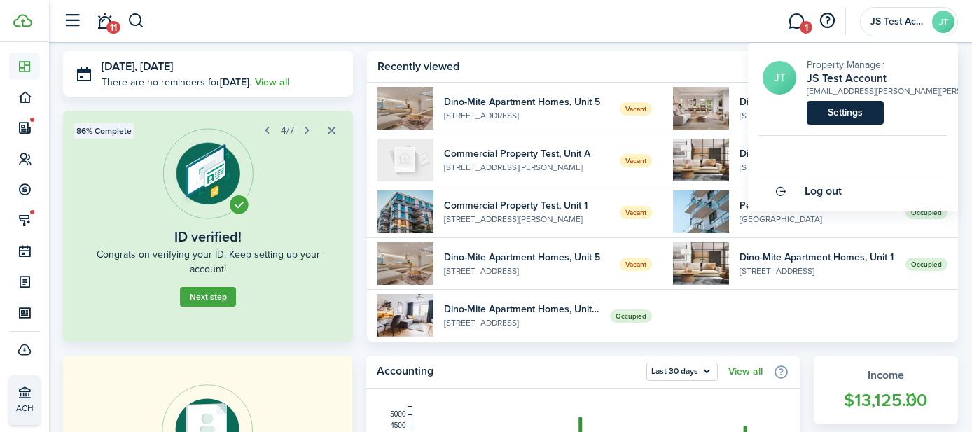
click at [827, 118] on link "Settings" at bounding box center [845, 113] width 77 height 24
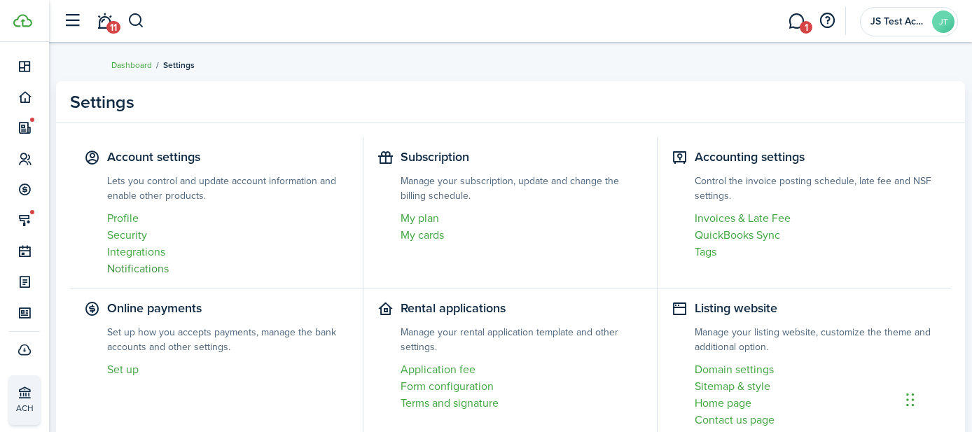
click at [148, 266] on link "Notifications" at bounding box center [228, 269] width 242 height 17
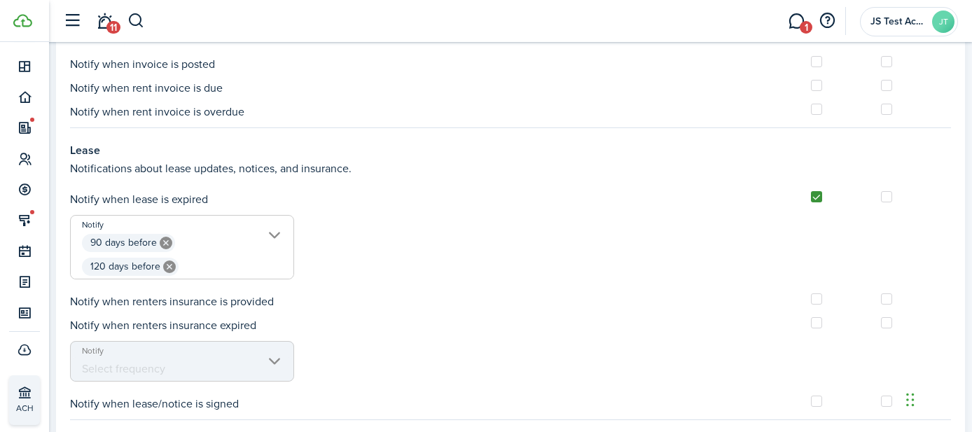
scroll to position [1178, 0]
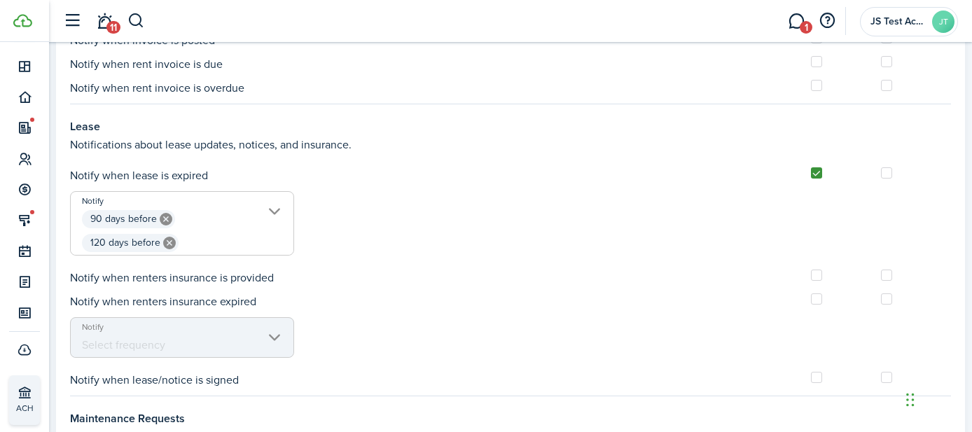
click at [273, 209] on span "90 days before 120 days before" at bounding box center [182, 231] width 223 height 48
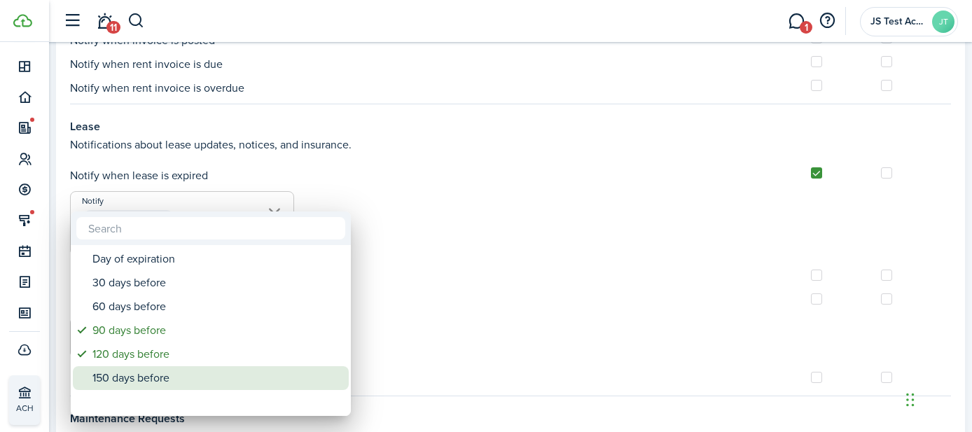
click at [105, 373] on div "150 days before" at bounding box center [216, 378] width 248 height 24
type input "90 days before, 120 days before, 150 days before"
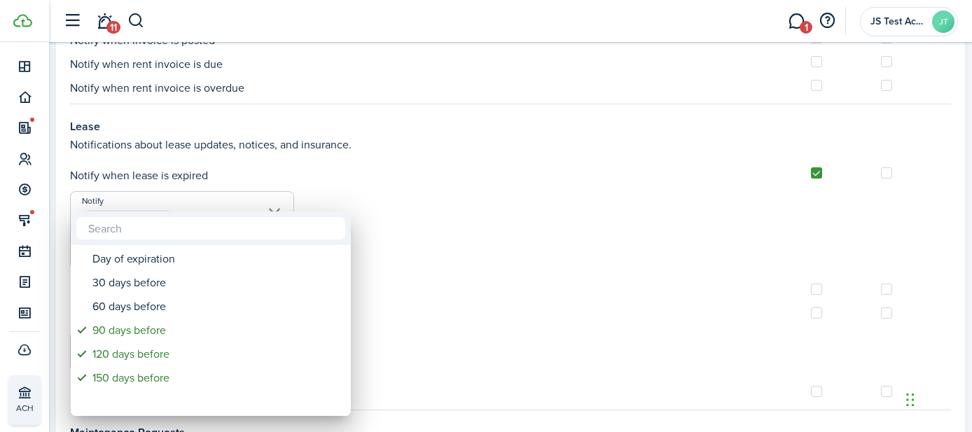
click at [469, 190] on div at bounding box center [486, 216] width 1197 height 656
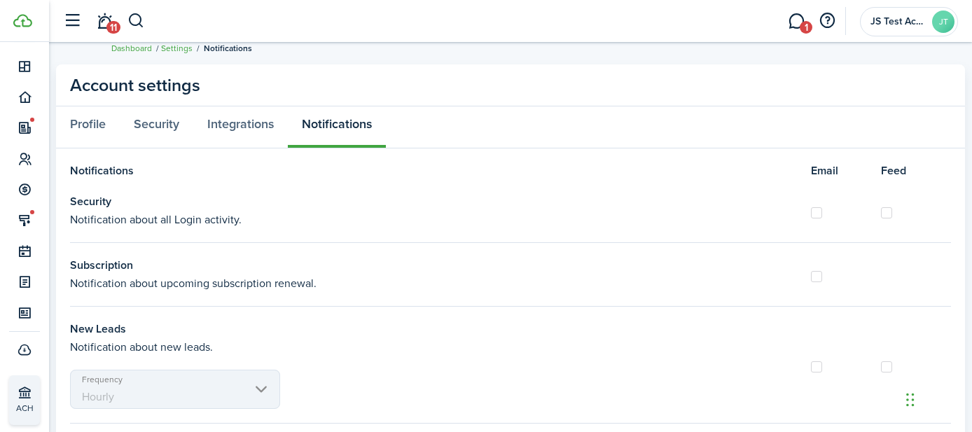
scroll to position [0, 0]
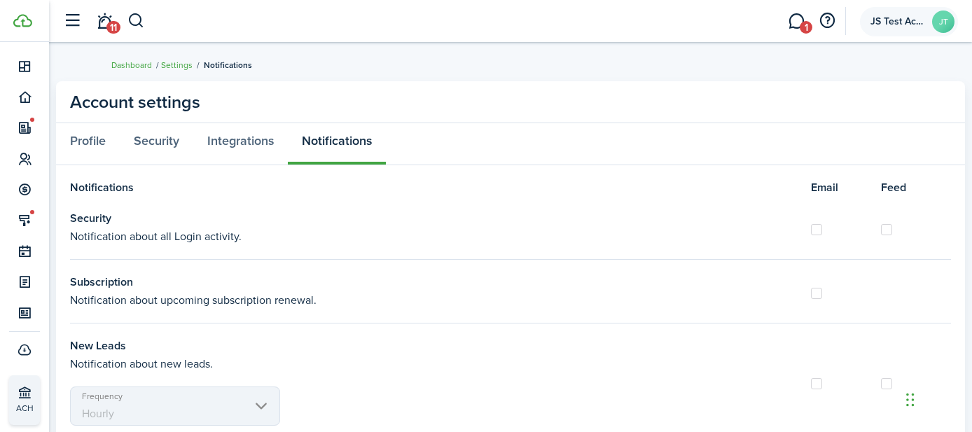
click at [889, 23] on span "JS Test Account" at bounding box center [899, 22] width 56 height 10
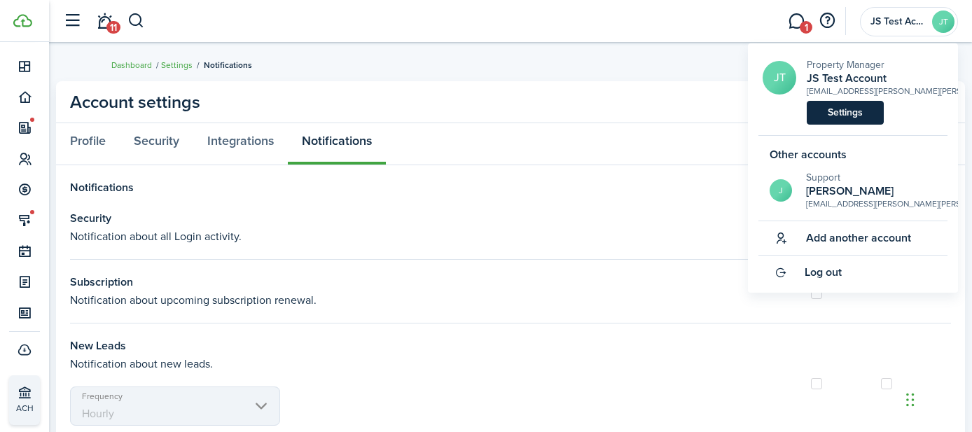
click at [829, 112] on link "Settings" at bounding box center [845, 113] width 77 height 24
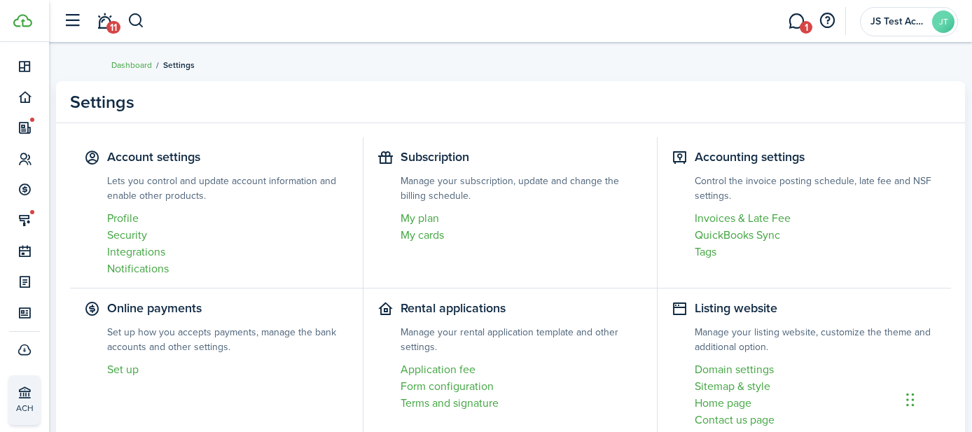
scroll to position [208, 0]
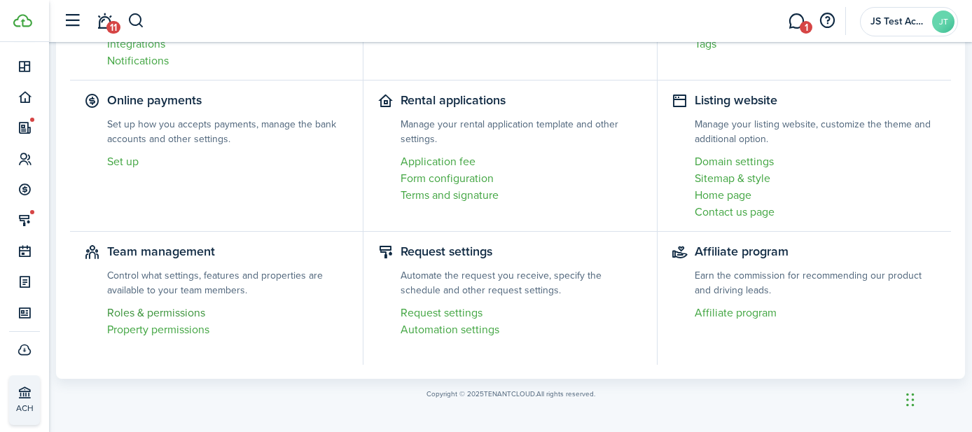
click at [138, 312] on link "Roles & permissions" at bounding box center [228, 313] width 242 height 17
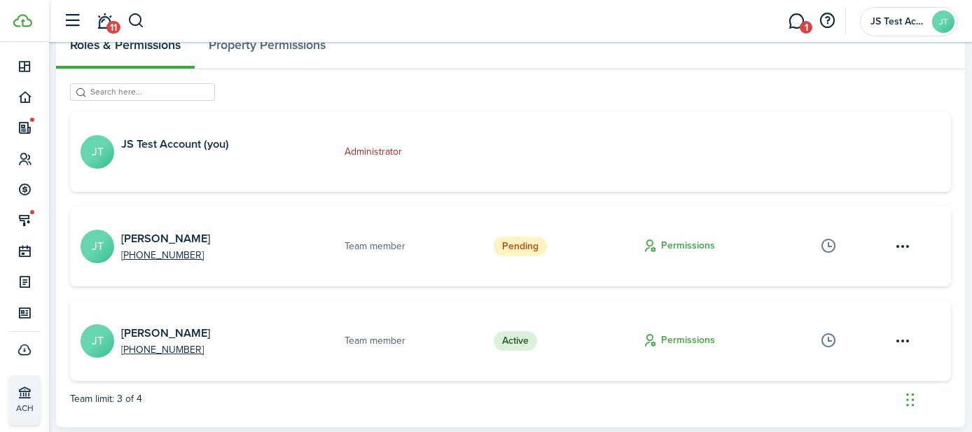
scroll to position [130, 0]
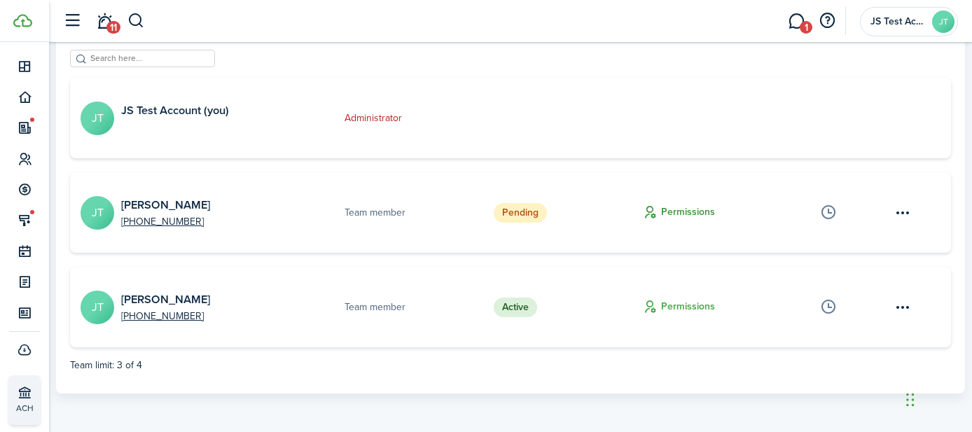
click at [665, 214] on button "Permissions" at bounding box center [679, 213] width 72 height 16
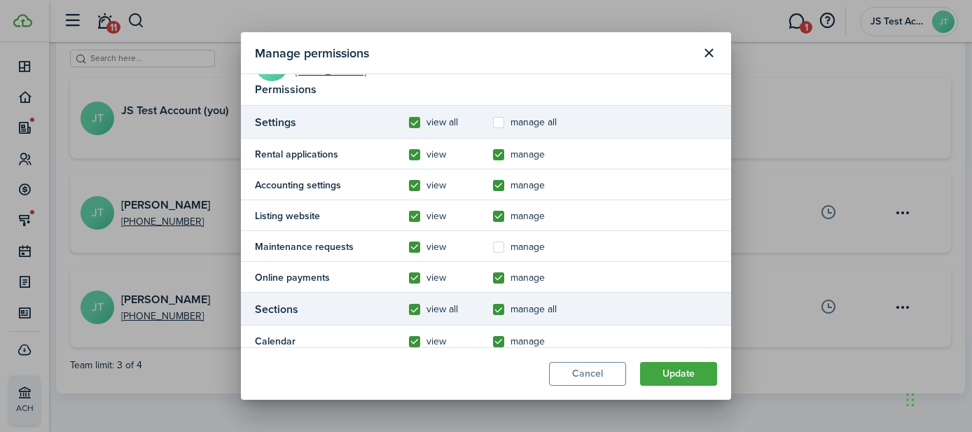
scroll to position [92, 0]
click at [500, 130] on control-checkbox "manage all" at bounding box center [535, 123] width 84 height 17
click at [500, 121] on label "manage all" at bounding box center [525, 123] width 64 height 11
click at [493, 215] on input "manage all" at bounding box center [493, 215] width 1 height 1
checkbox input "true"
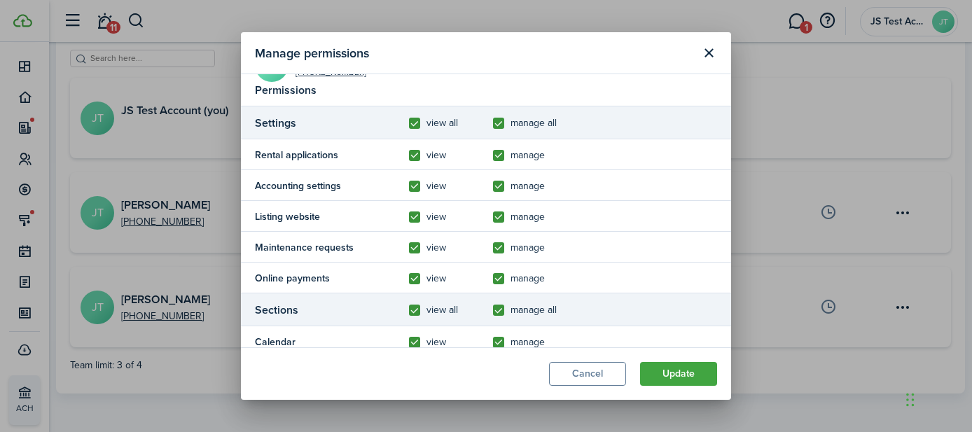
checkbox input "true"
click at [498, 126] on label "manage all" at bounding box center [525, 123] width 64 height 11
click at [493, 215] on input "manage all" at bounding box center [493, 215] width 1 height 1
checkbox input "false"
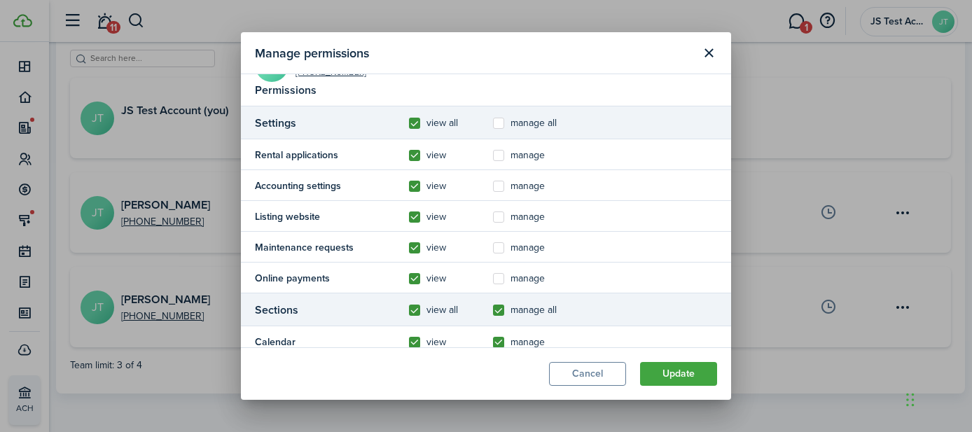
checkbox input "false"
click at [415, 127] on label "view all" at bounding box center [433, 123] width 49 height 11
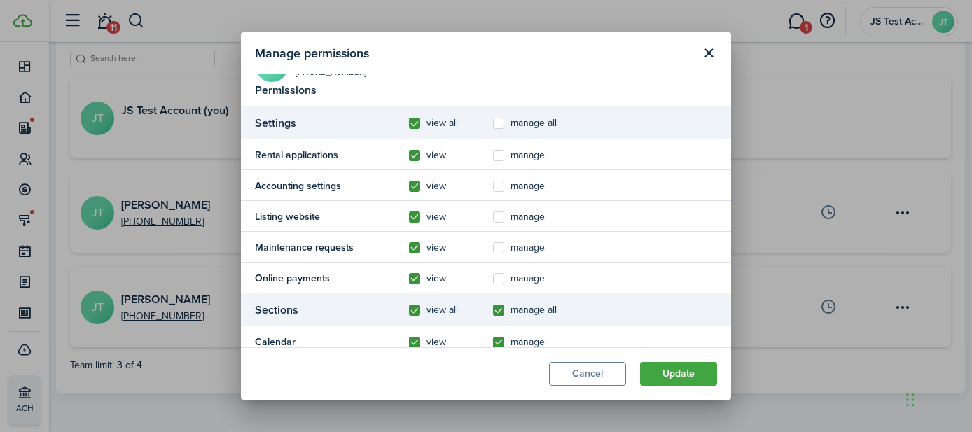
click at [409, 215] on input "view all" at bounding box center [408, 215] width 1 height 1
checkbox input "false"
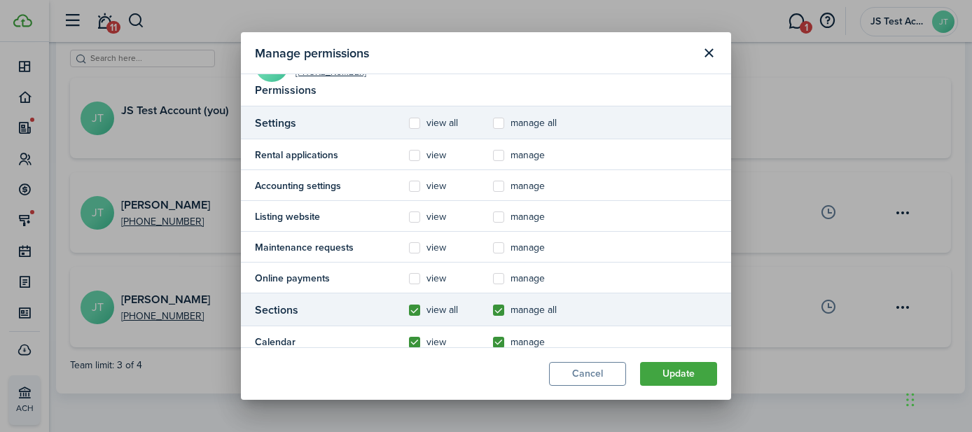
checkbox input "false"
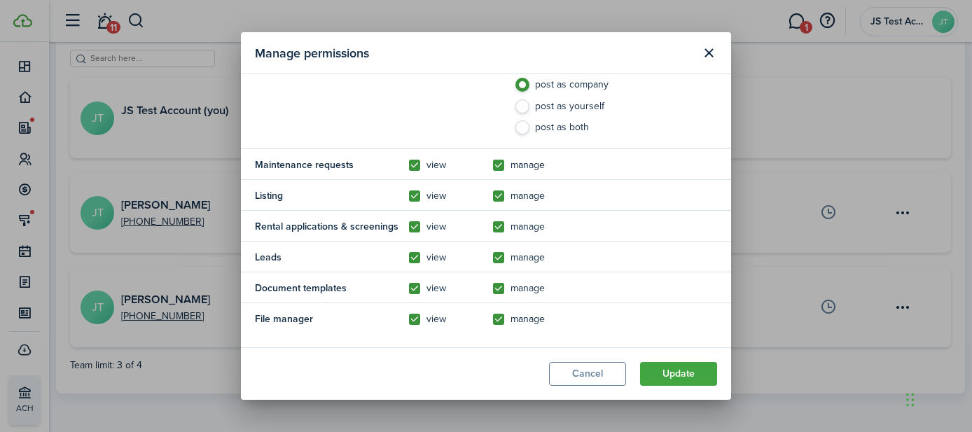
scroll to position [0, 0]
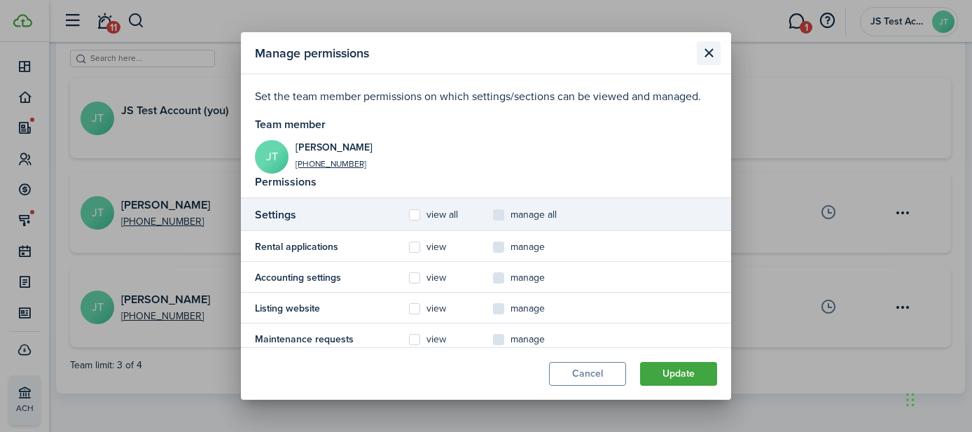
click at [707, 57] on button "Close modal" at bounding box center [709, 53] width 24 height 24
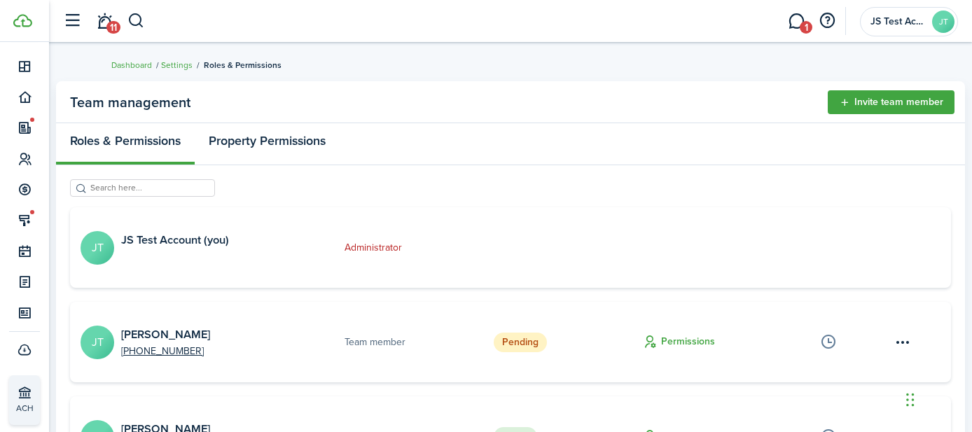
click at [252, 142] on link "Property Permissions" at bounding box center [267, 144] width 145 height 42
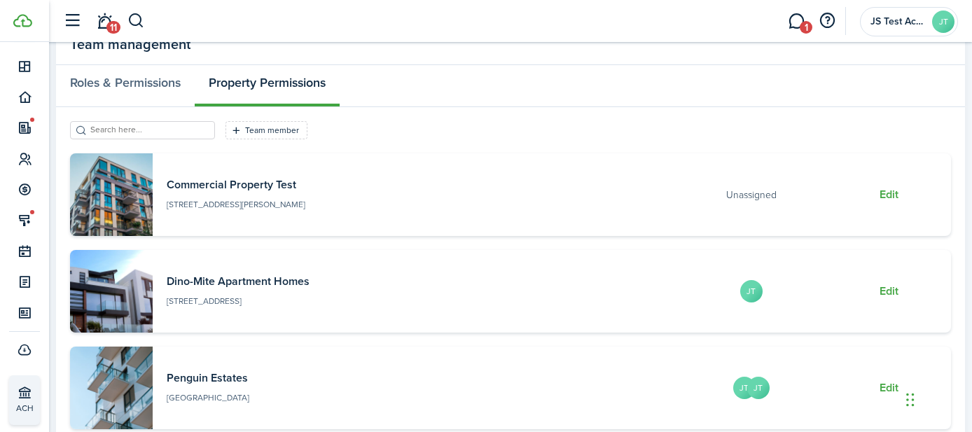
scroll to position [115, 0]
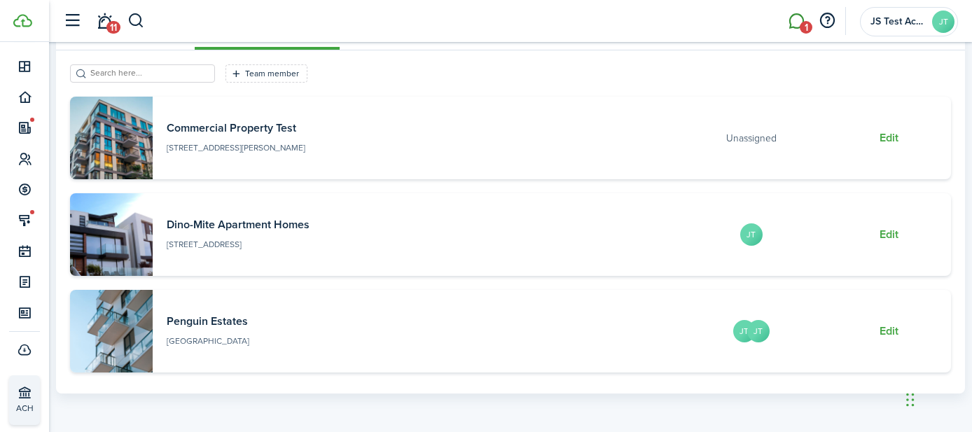
click at [796, 20] on link "1" at bounding box center [796, 22] width 27 height 36
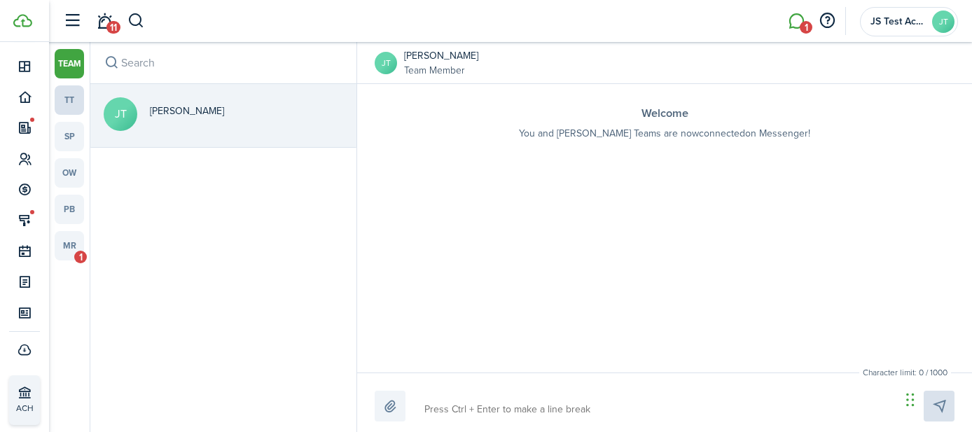
click at [69, 101] on link "tt" at bounding box center [69, 99] width 29 height 29
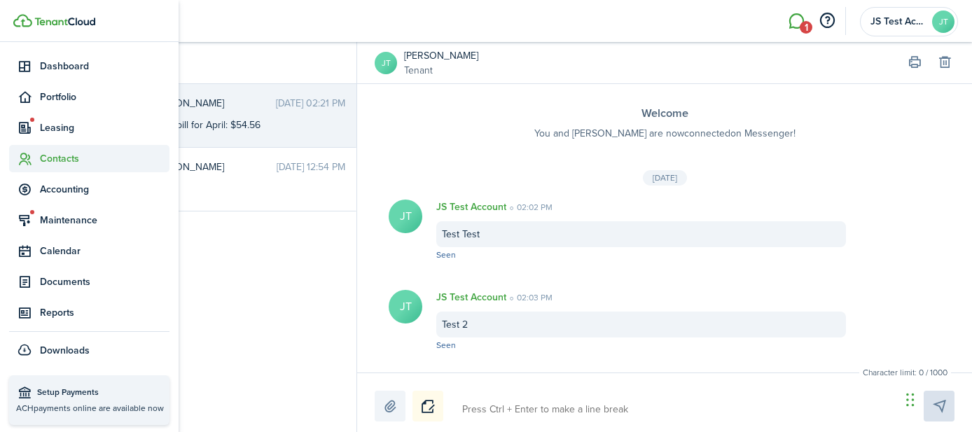
click at [57, 161] on span "Contacts" at bounding box center [105, 158] width 130 height 15
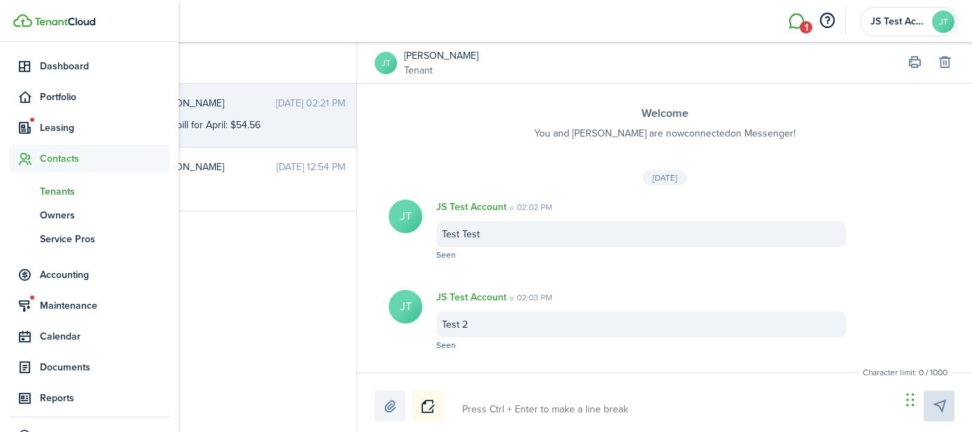
click at [64, 191] on span "Tenants" at bounding box center [105, 191] width 130 height 15
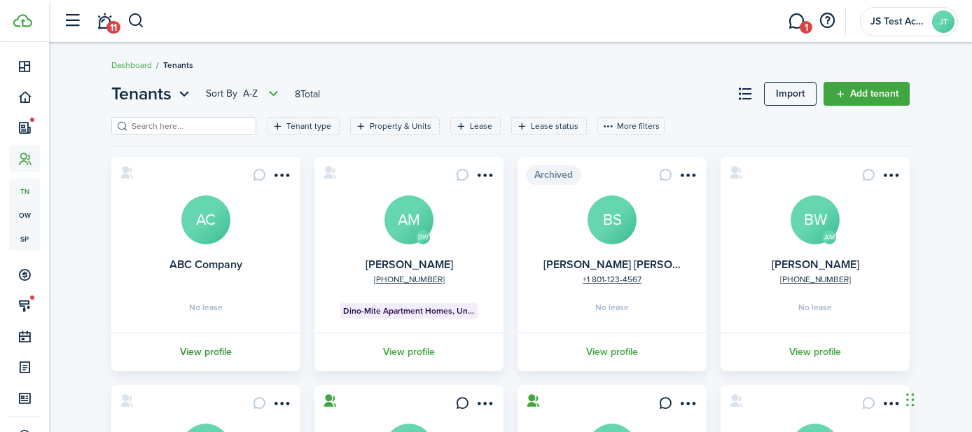
click at [205, 351] on link "View profile" at bounding box center [205, 352] width 193 height 39
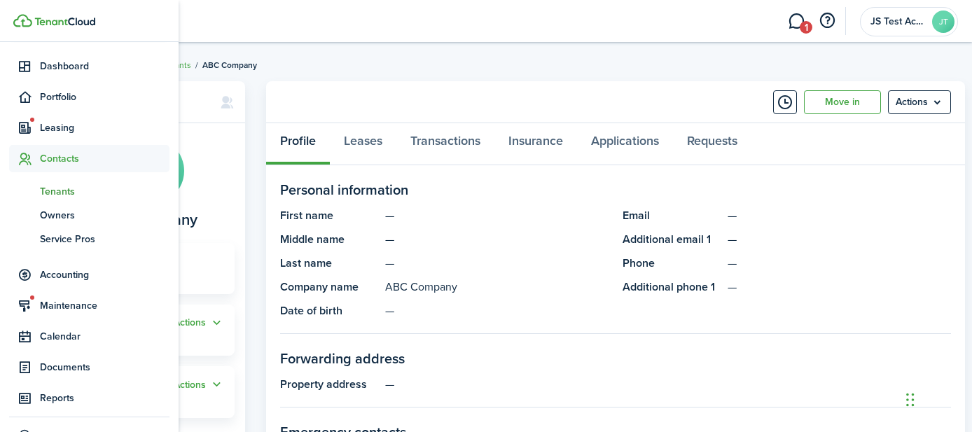
click at [62, 161] on span "Contacts" at bounding box center [105, 158] width 130 height 15
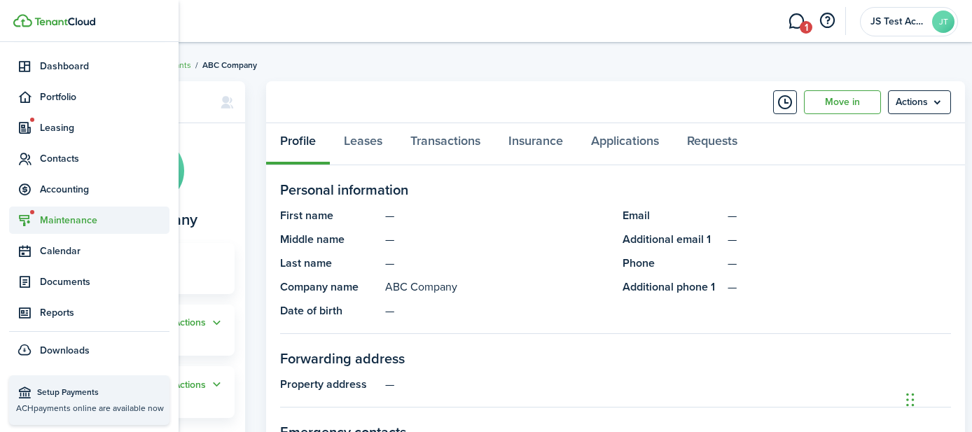
click at [53, 217] on span "Maintenance" at bounding box center [105, 220] width 130 height 15
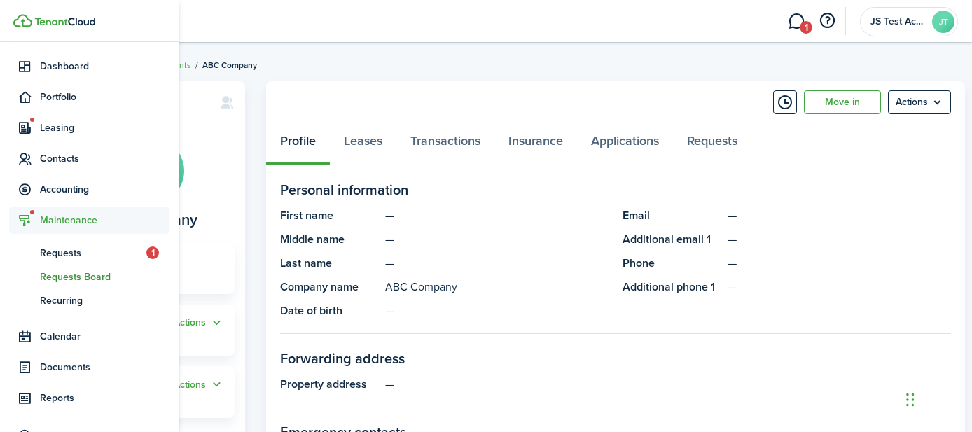
click at [53, 275] on span "Requests Board" at bounding box center [105, 277] width 130 height 15
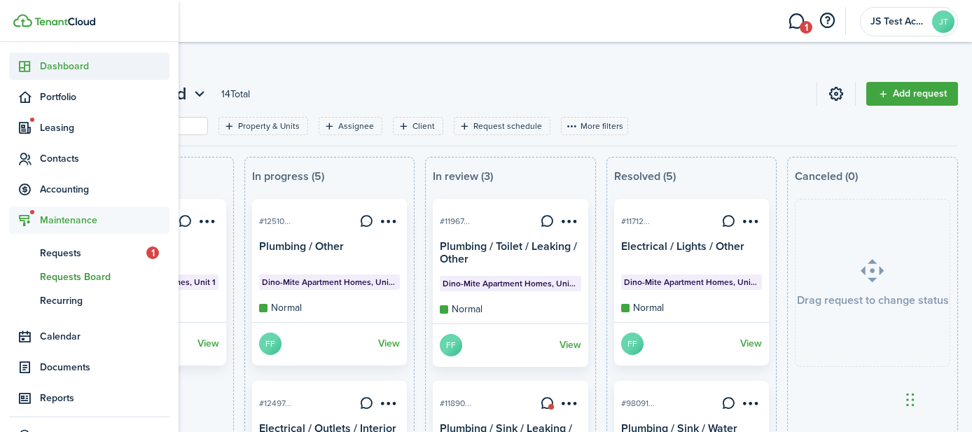
click at [47, 65] on span "Dashboard" at bounding box center [105, 66] width 130 height 15
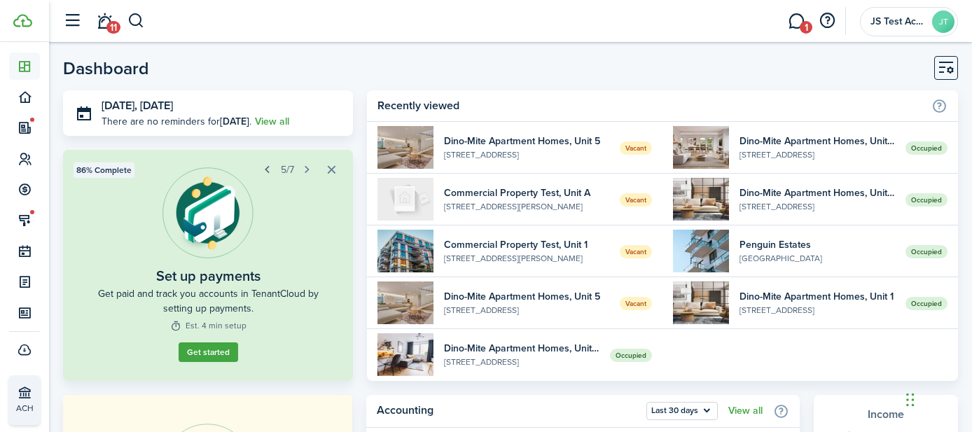
click at [268, 171] on button "button" at bounding box center [268, 170] width 20 height 20
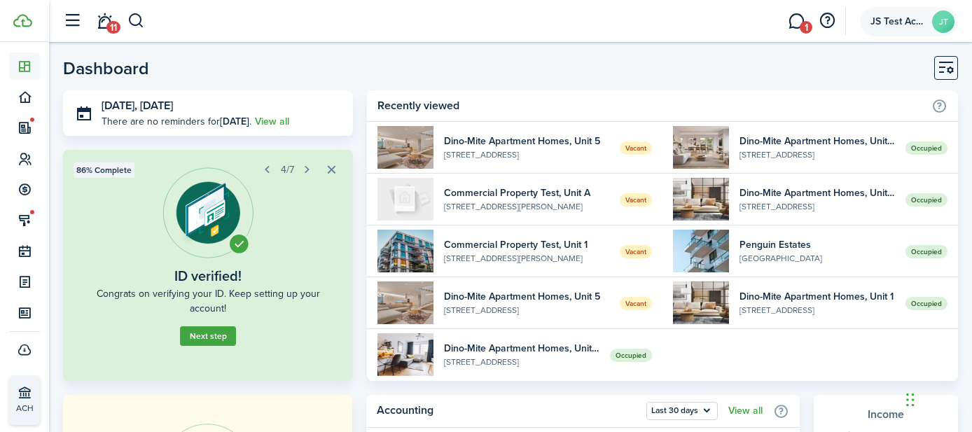
click at [895, 24] on span "JS Test Account" at bounding box center [899, 22] width 56 height 10
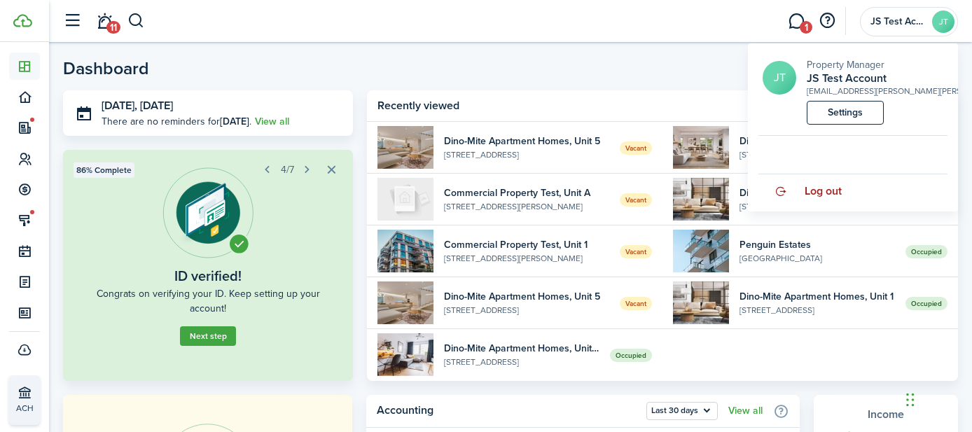
click at [830, 193] on account-user-info "JT Property Manager JS Test Account [EMAIL_ADDRESS][PERSON_NAME][PERSON_NAME][D…" at bounding box center [853, 127] width 210 height 168
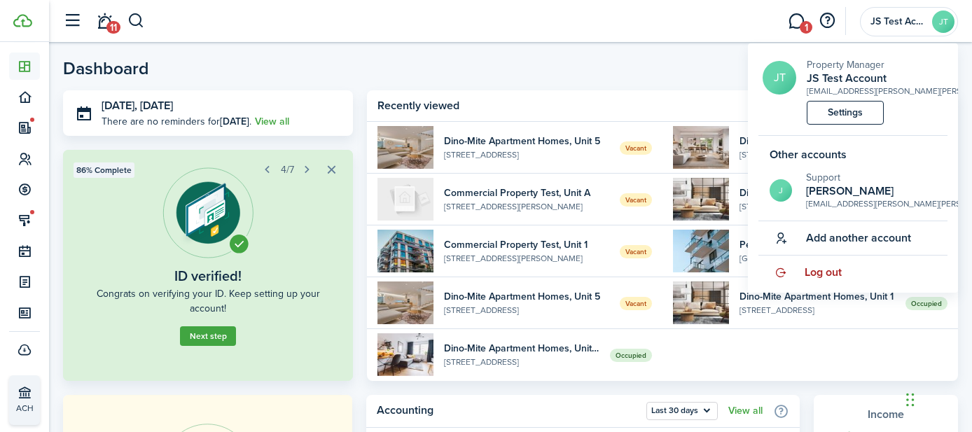
click at [816, 275] on span "Log out" at bounding box center [823, 272] width 37 height 13
